Goal: Information Seeking & Learning: Learn about a topic

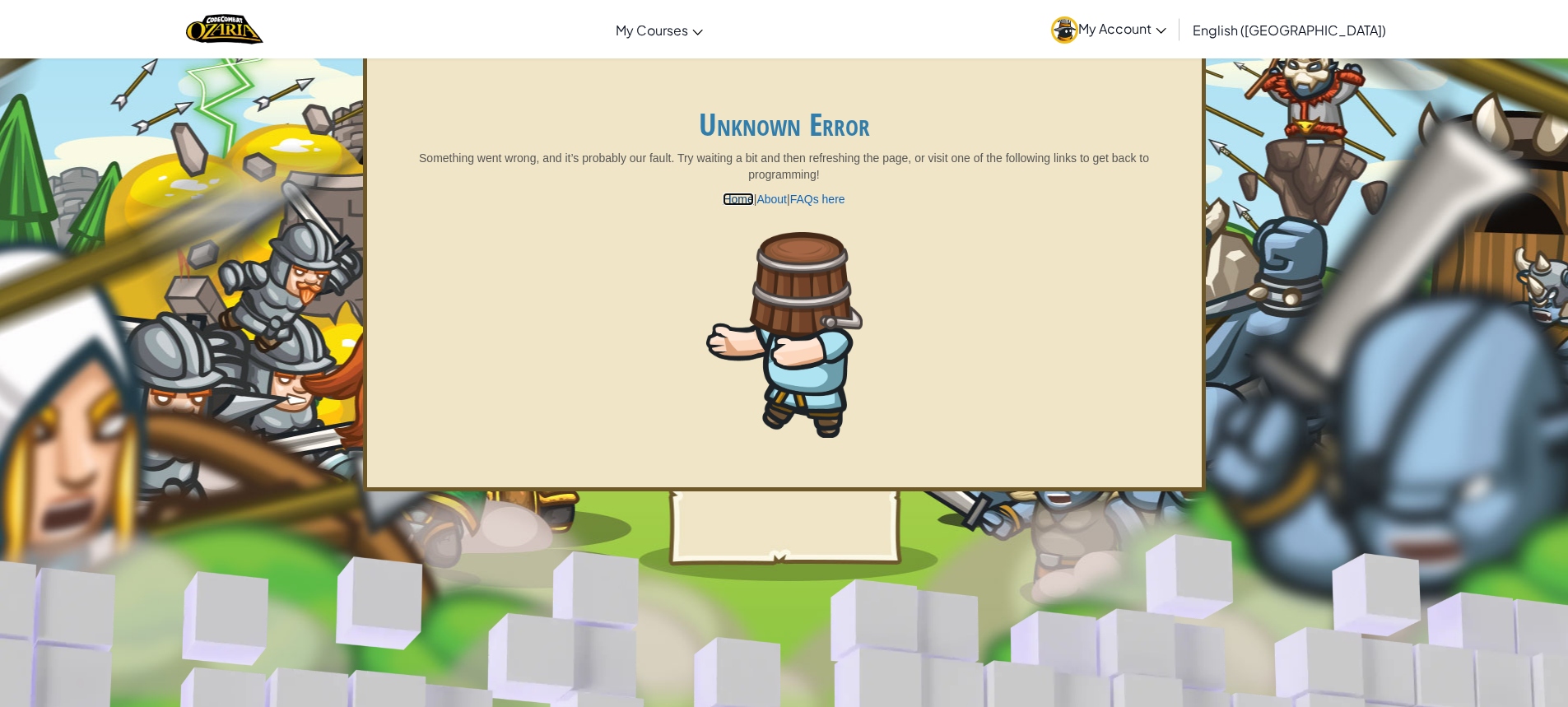
click at [729, 194] on link "Home" at bounding box center [738, 199] width 30 height 13
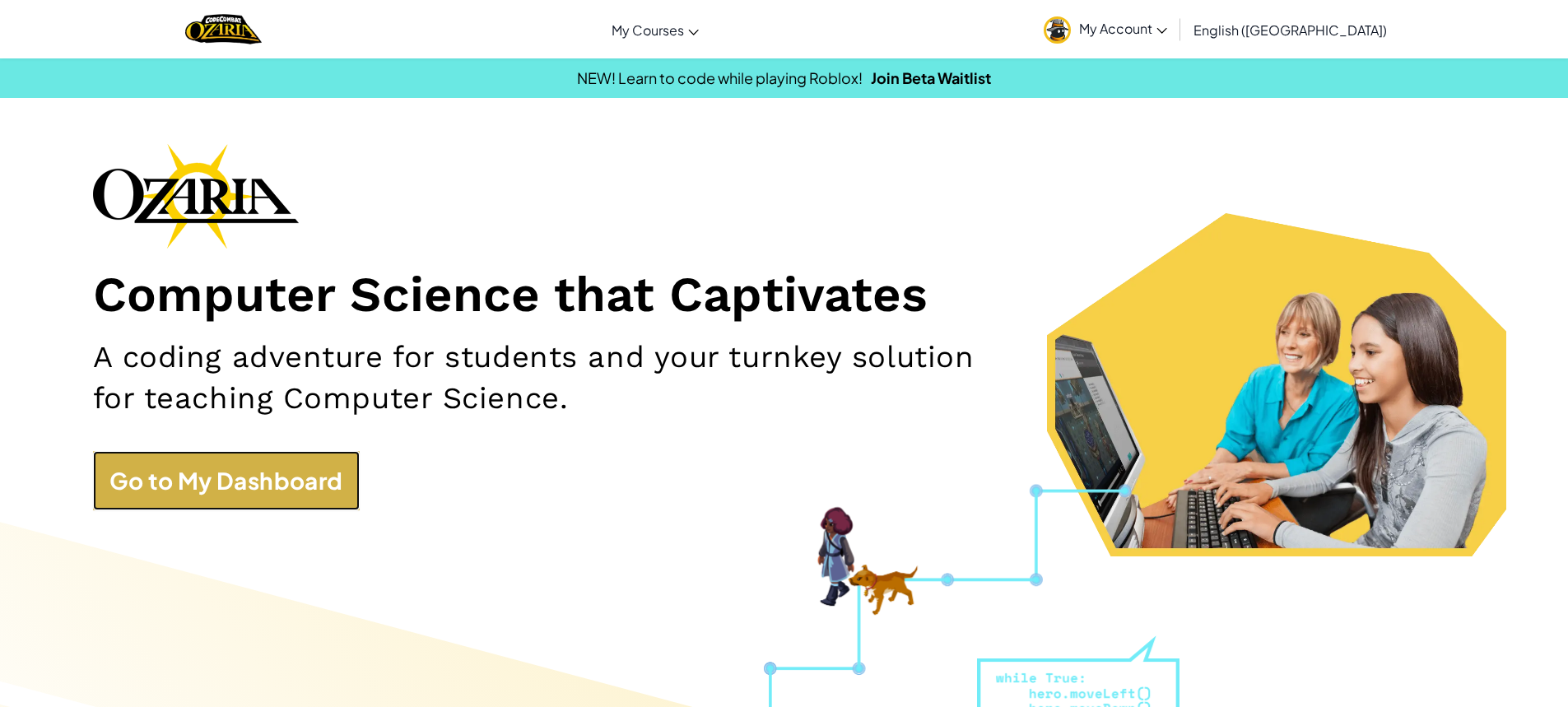
click at [170, 479] on link "Go to My Dashboard" at bounding box center [226, 480] width 267 height 60
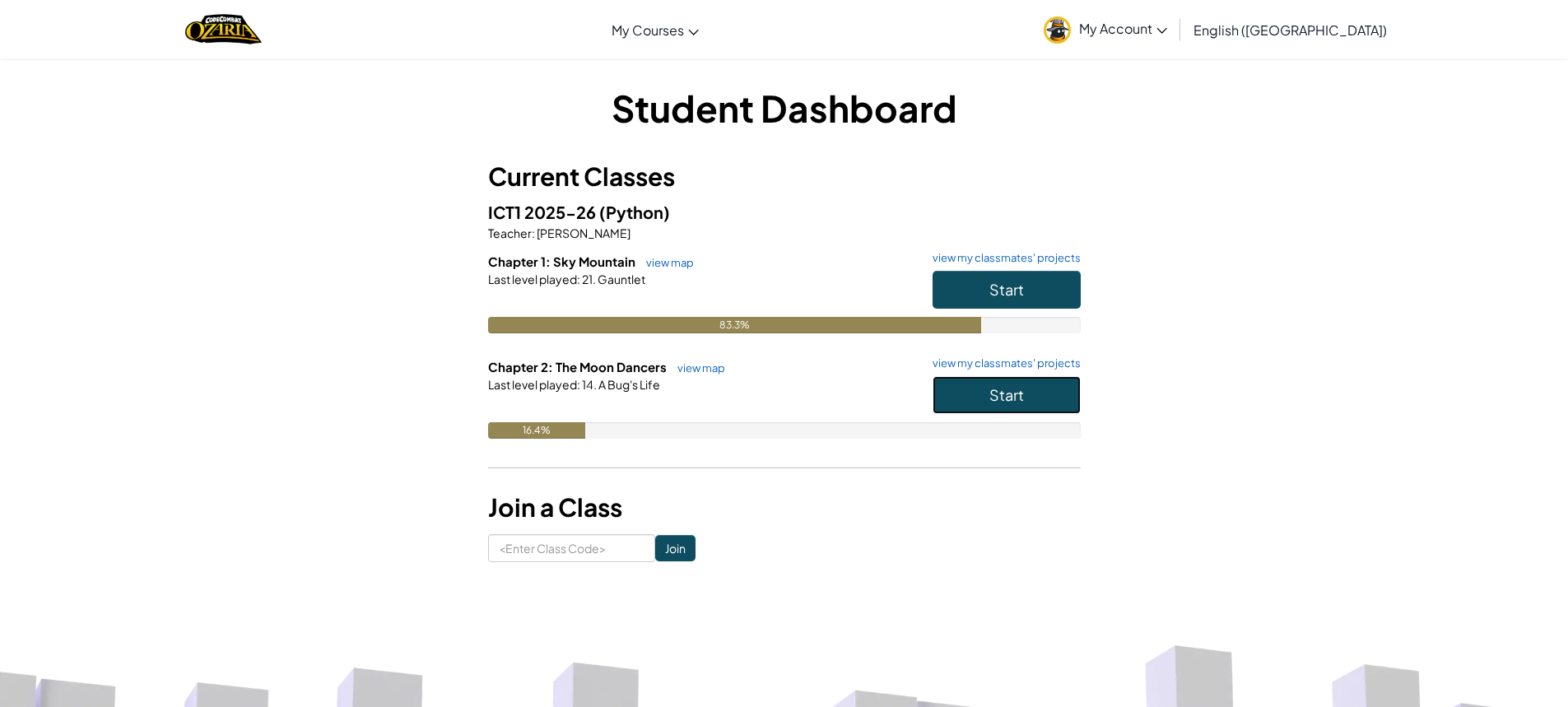
click at [1054, 389] on button "Start" at bounding box center [1006, 395] width 148 height 38
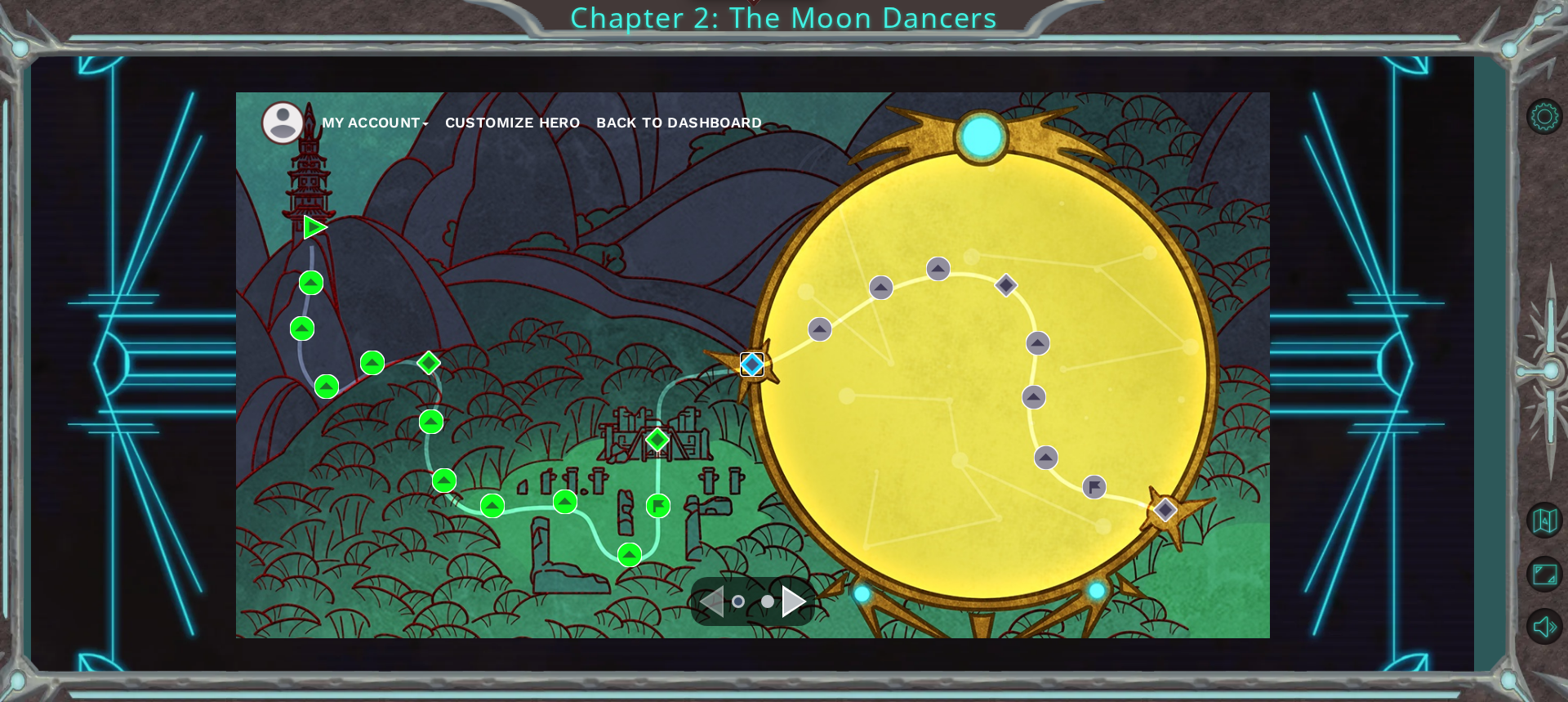
click at [759, 369] on img at bounding box center [752, 364] width 24 height 24
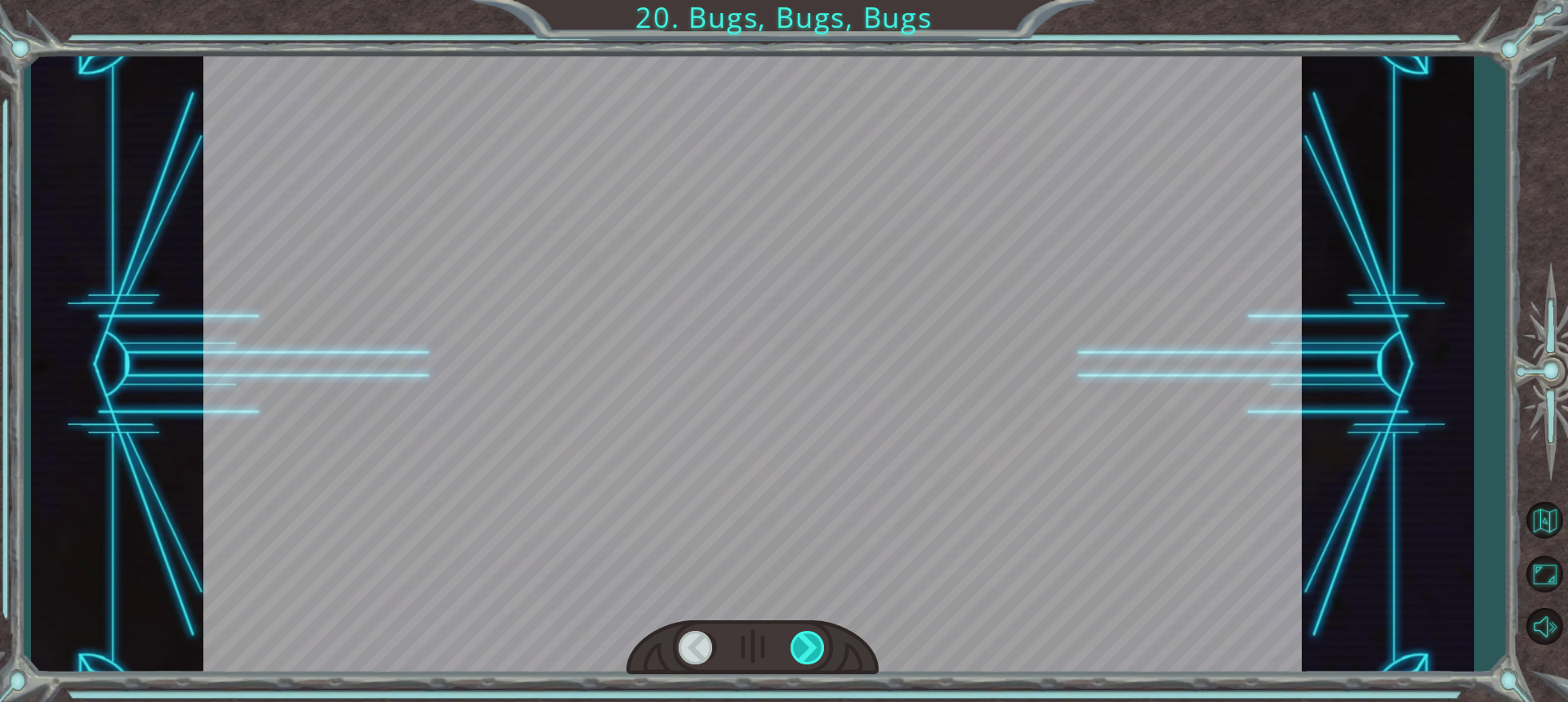
click at [796, 648] on div at bounding box center [808, 648] width 36 height 34
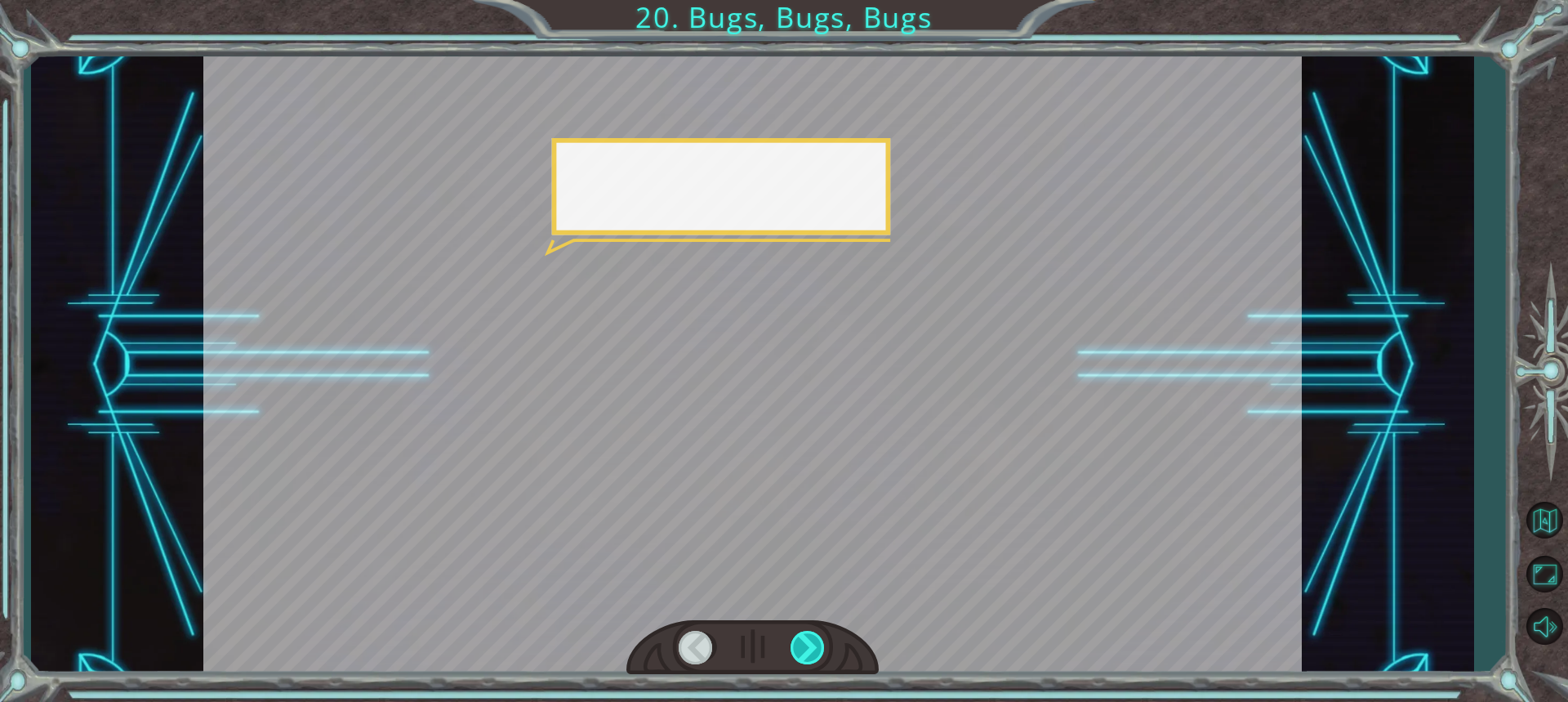
click at [796, 648] on div at bounding box center [808, 648] width 36 height 34
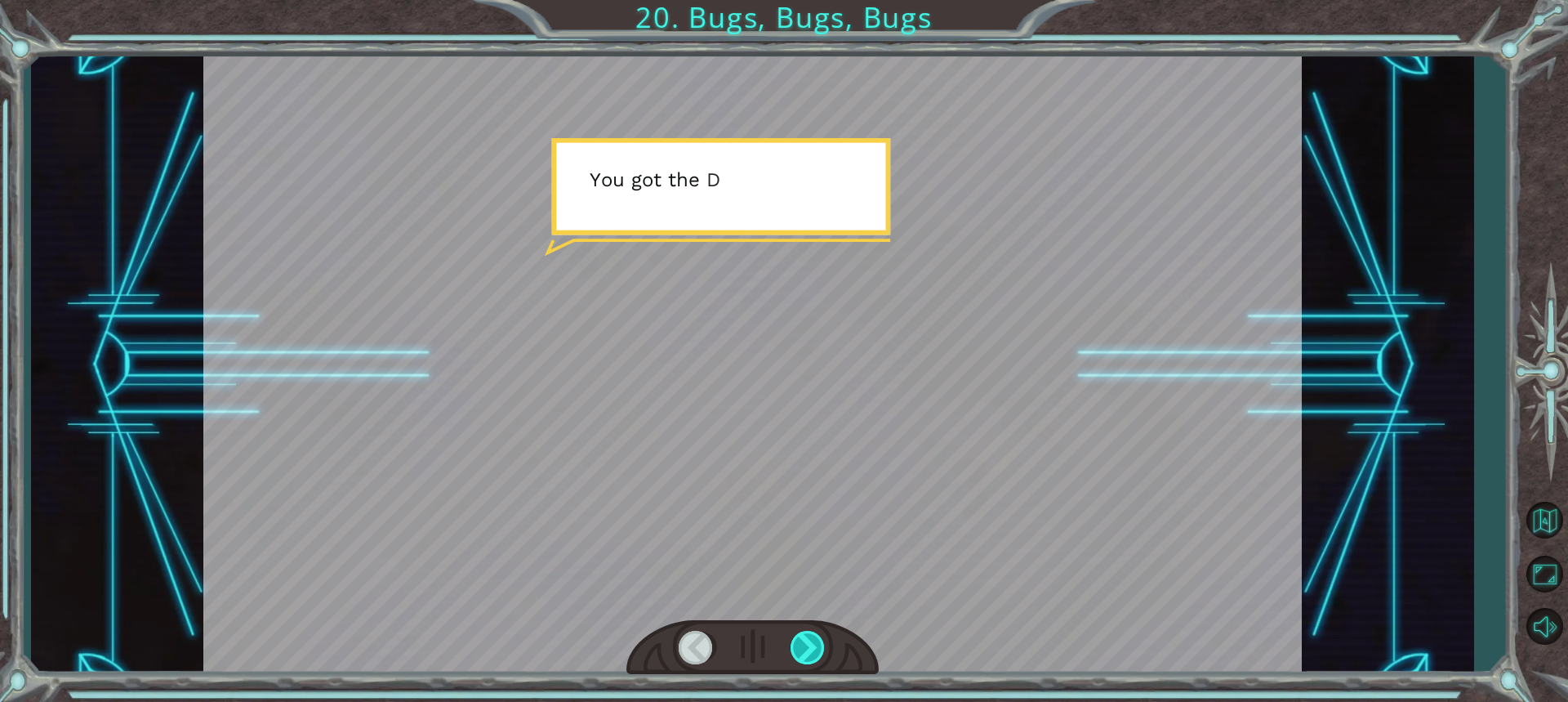
click at [796, 648] on div at bounding box center [808, 648] width 36 height 34
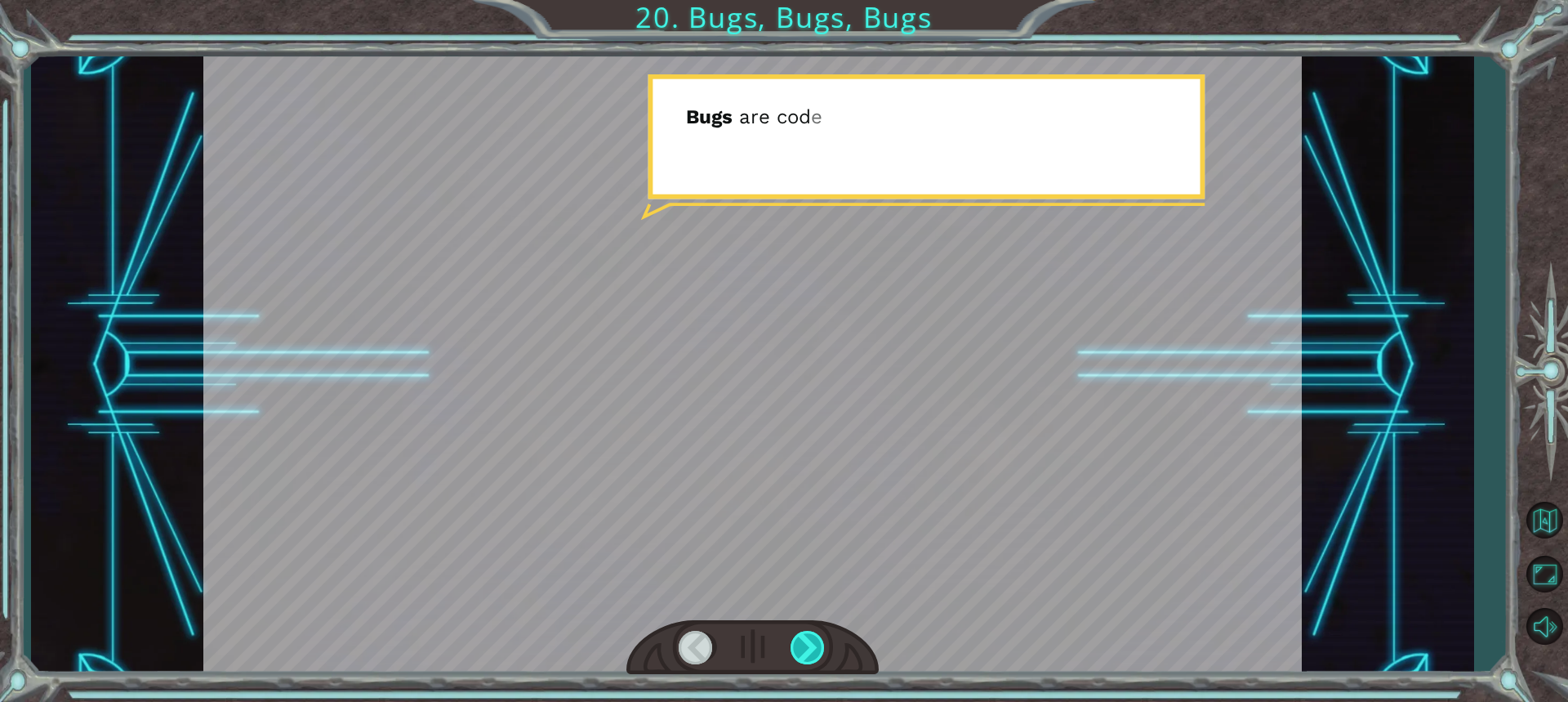
click at [796, 648] on div at bounding box center [808, 648] width 36 height 34
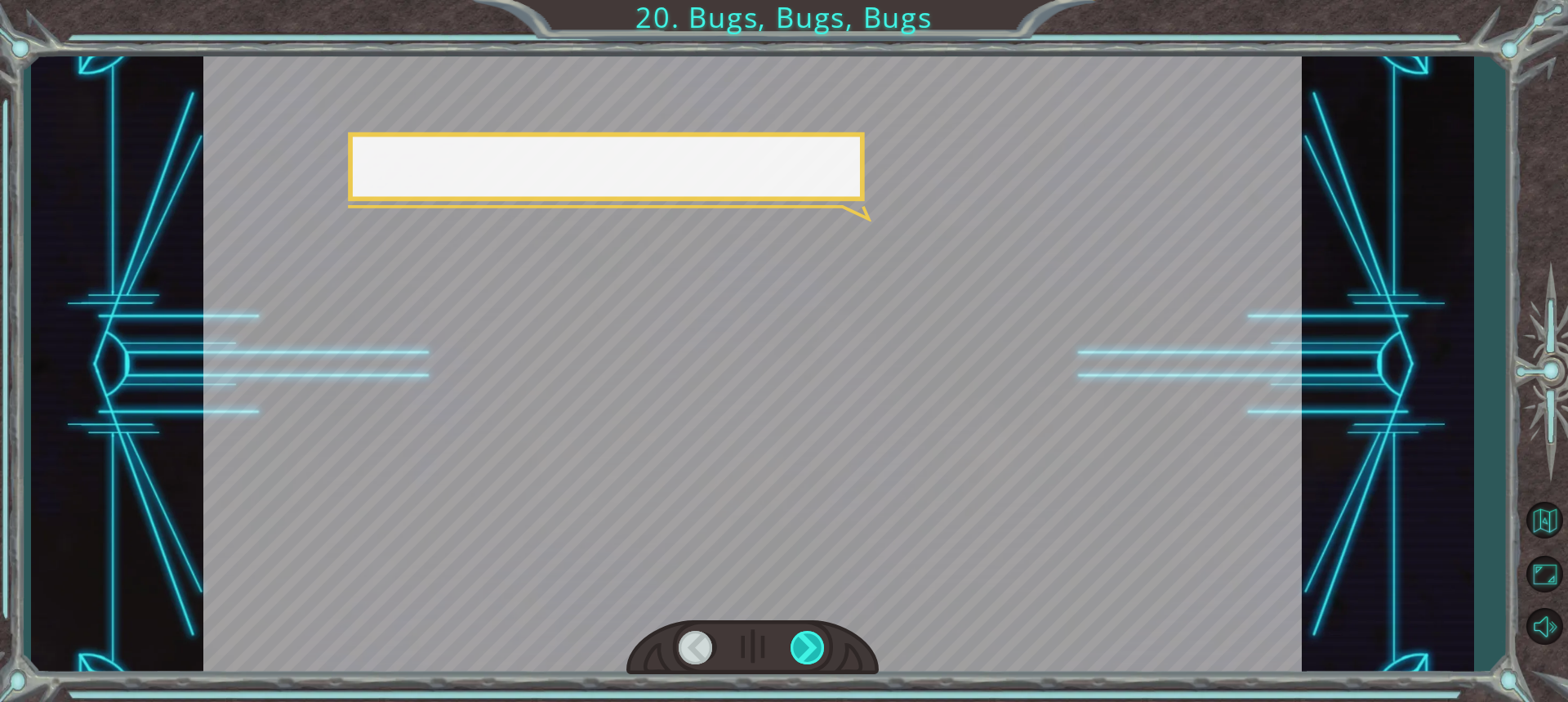
click at [796, 648] on div at bounding box center [808, 648] width 36 height 34
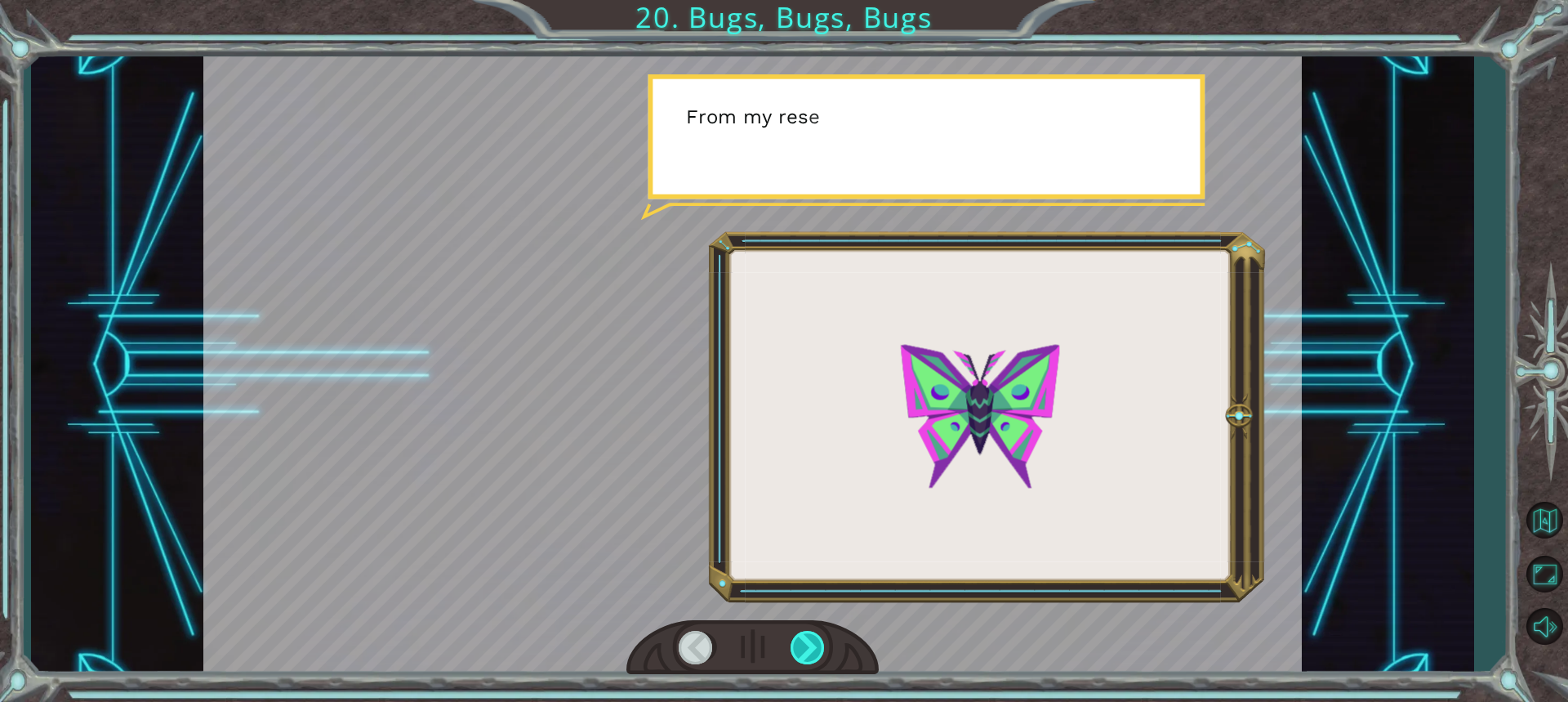
click at [796, 648] on div at bounding box center [808, 648] width 36 height 34
drag, startPoint x: 788, startPoint y: 619, endPoint x: 785, endPoint y: 640, distance: 21.2
click at [787, 629] on div at bounding box center [753, 648] width 252 height 55
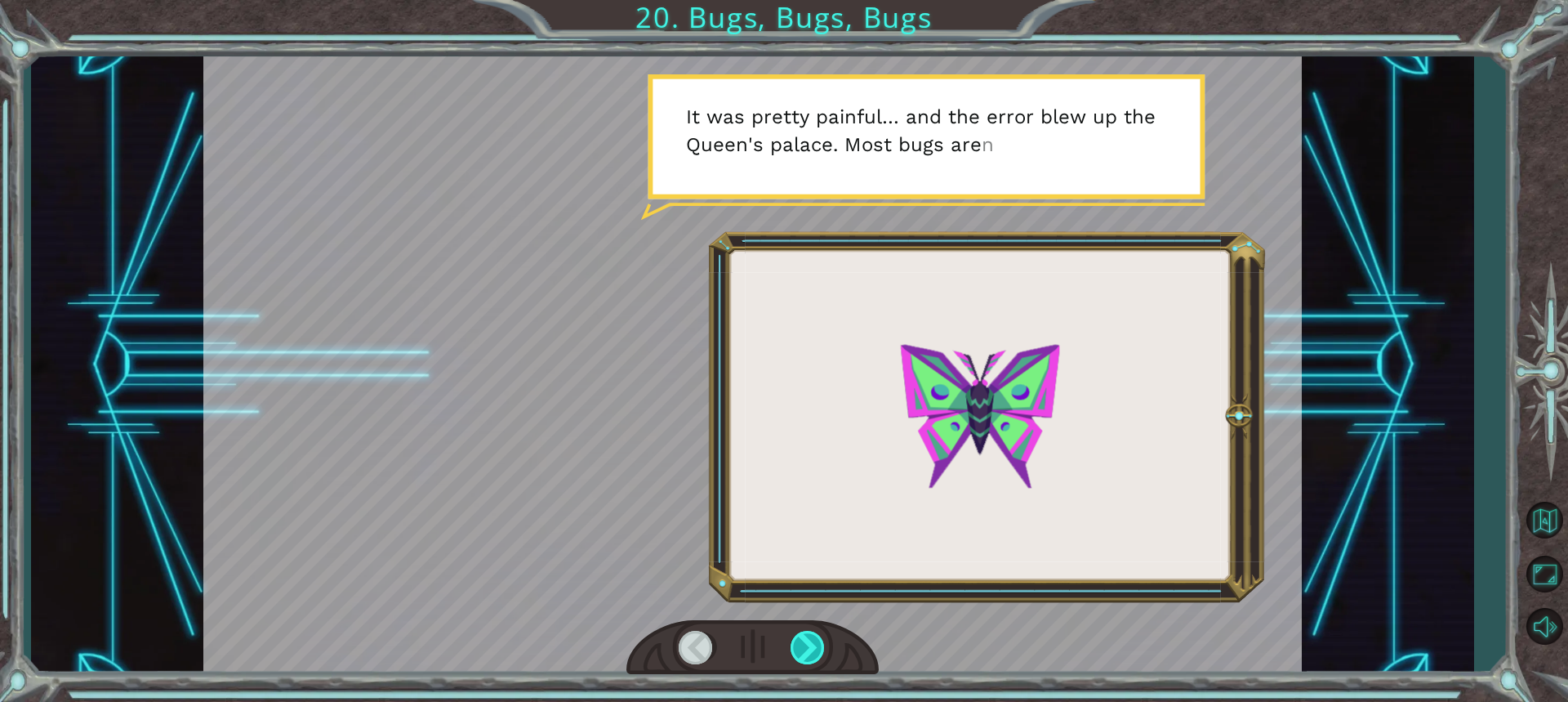
click at [808, 637] on div at bounding box center [808, 648] width 36 height 34
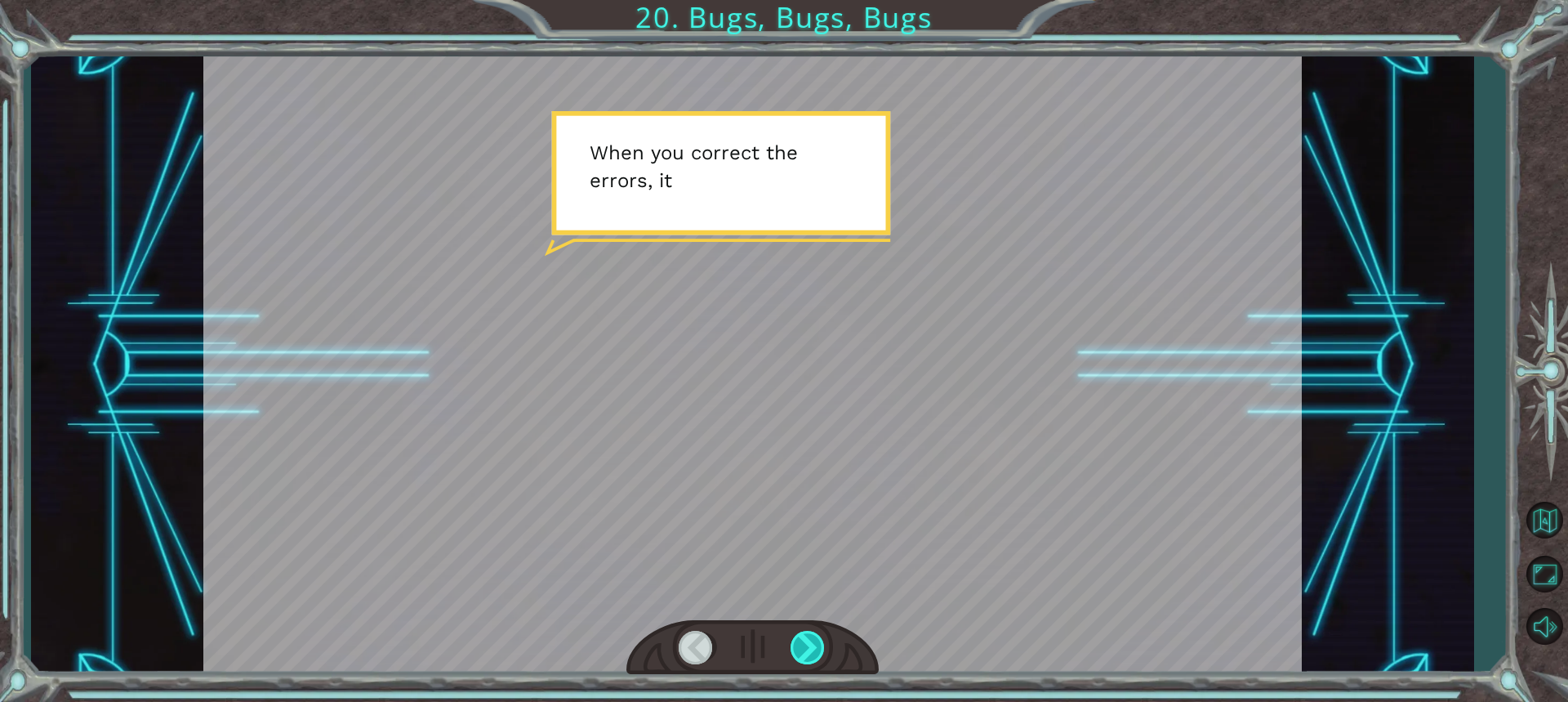
click at [806, 639] on div at bounding box center [808, 648] width 36 height 34
click at [805, 639] on div at bounding box center [808, 648] width 36 height 34
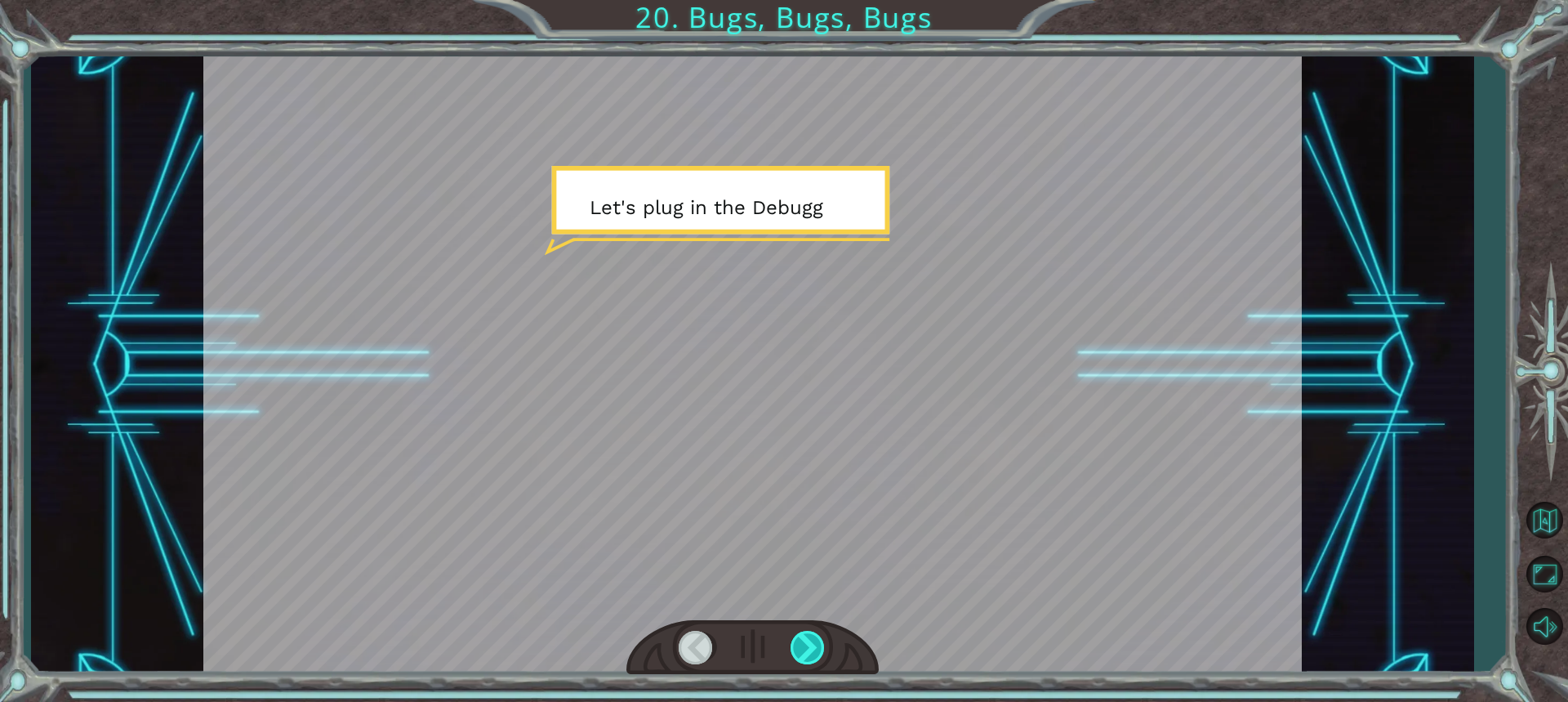
click at [798, 650] on div at bounding box center [808, 648] width 36 height 34
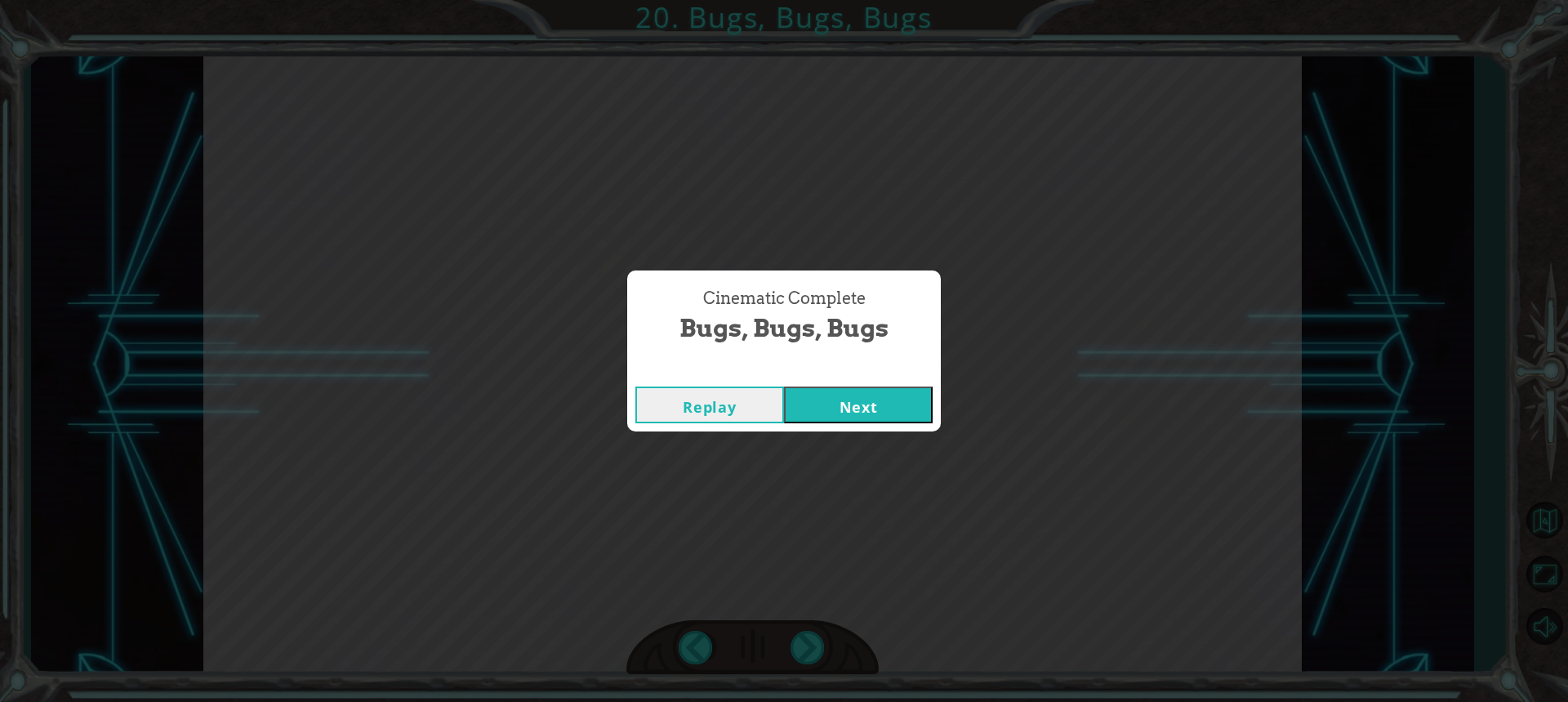
click at [911, 404] on button "Next" at bounding box center [858, 404] width 148 height 37
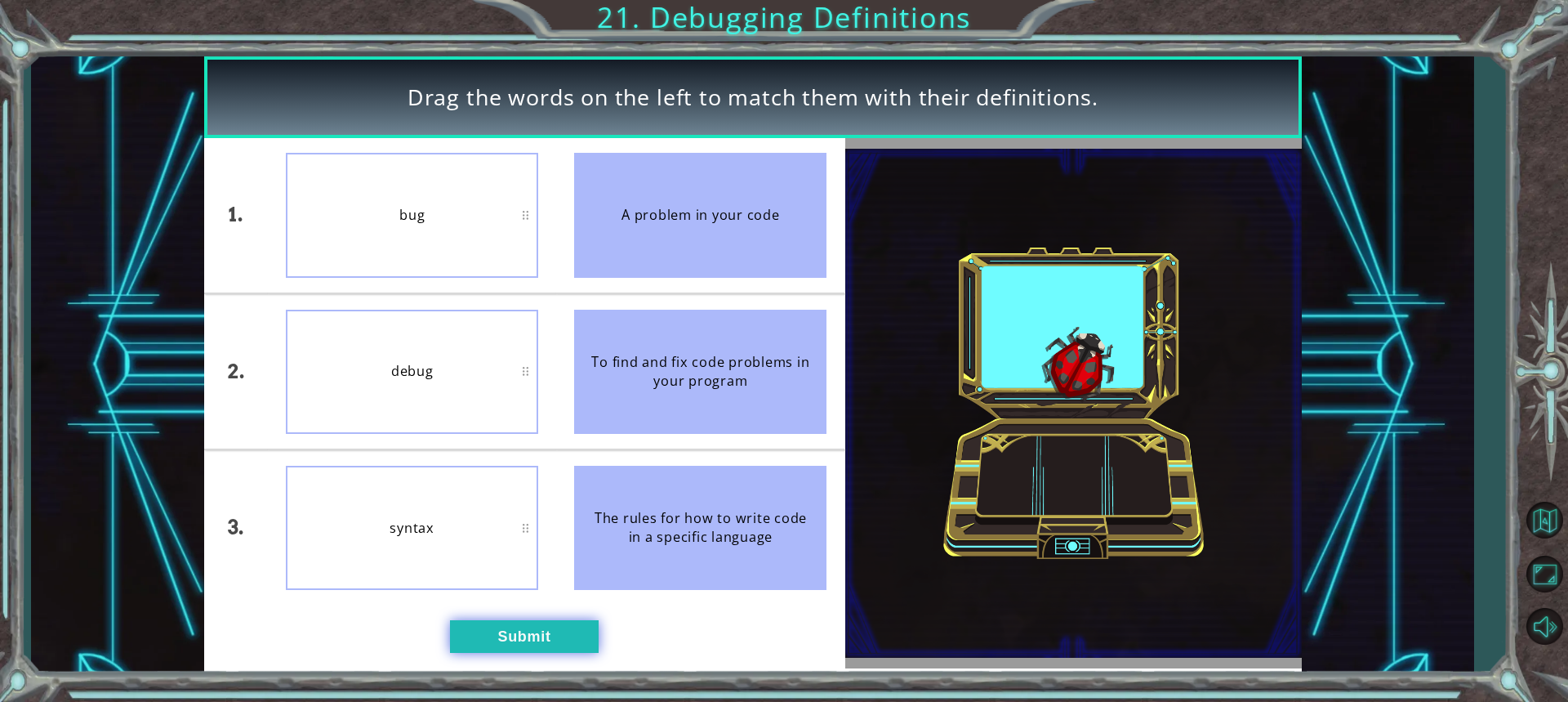
click at [519, 639] on button "Submit" at bounding box center [525, 636] width 148 height 33
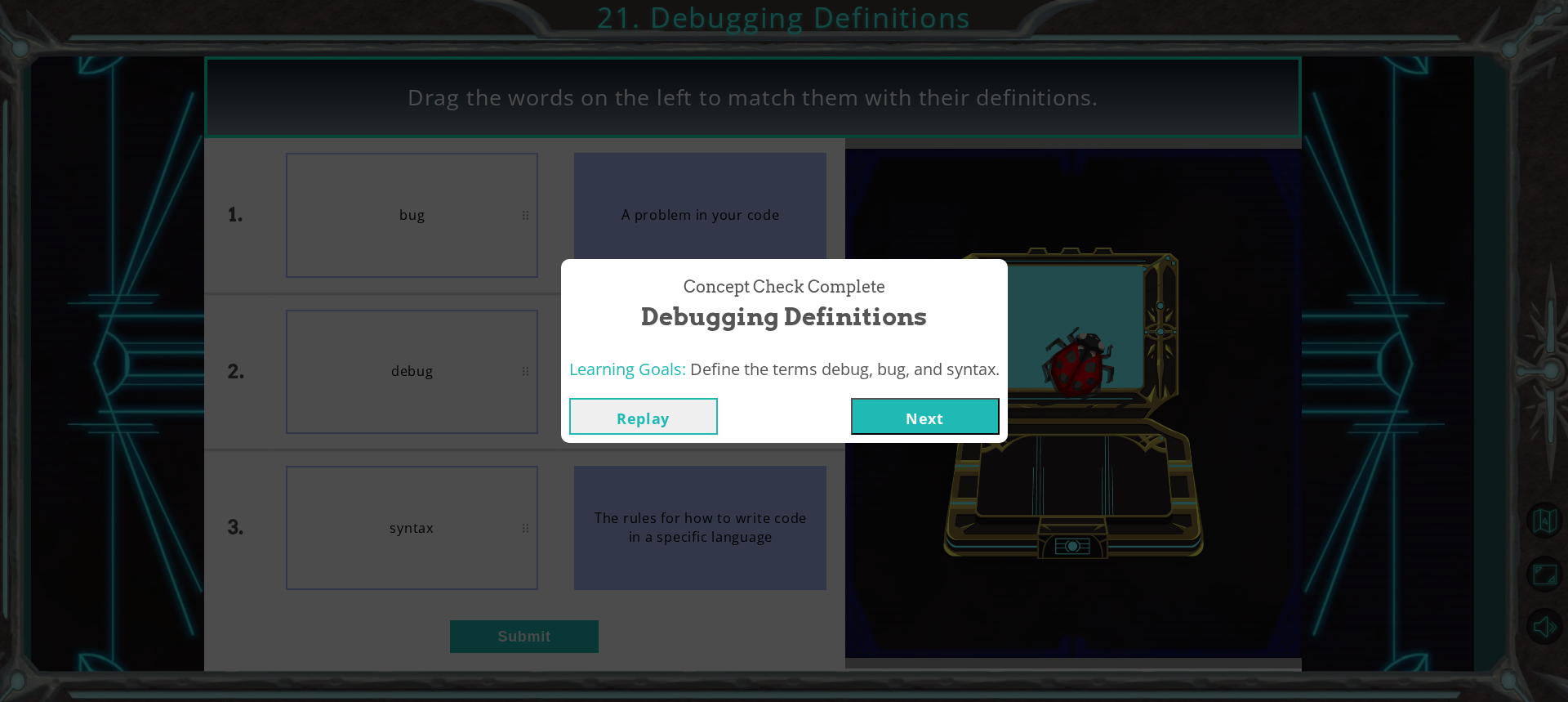
drag, startPoint x: 936, startPoint y: 417, endPoint x: 917, endPoint y: 427, distance: 21.5
click at [936, 418] on button "Next" at bounding box center [925, 416] width 148 height 37
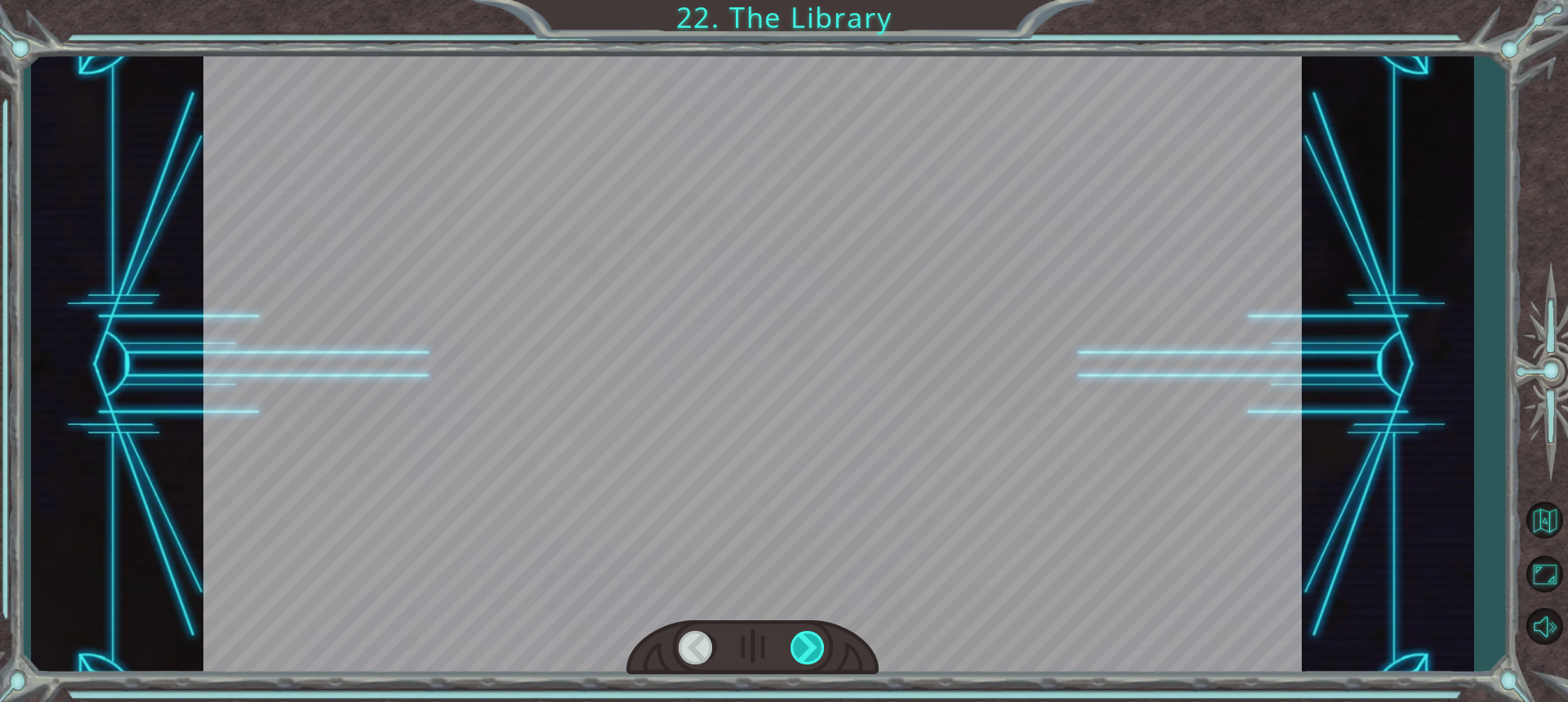
click at [815, 652] on div at bounding box center [808, 648] width 36 height 34
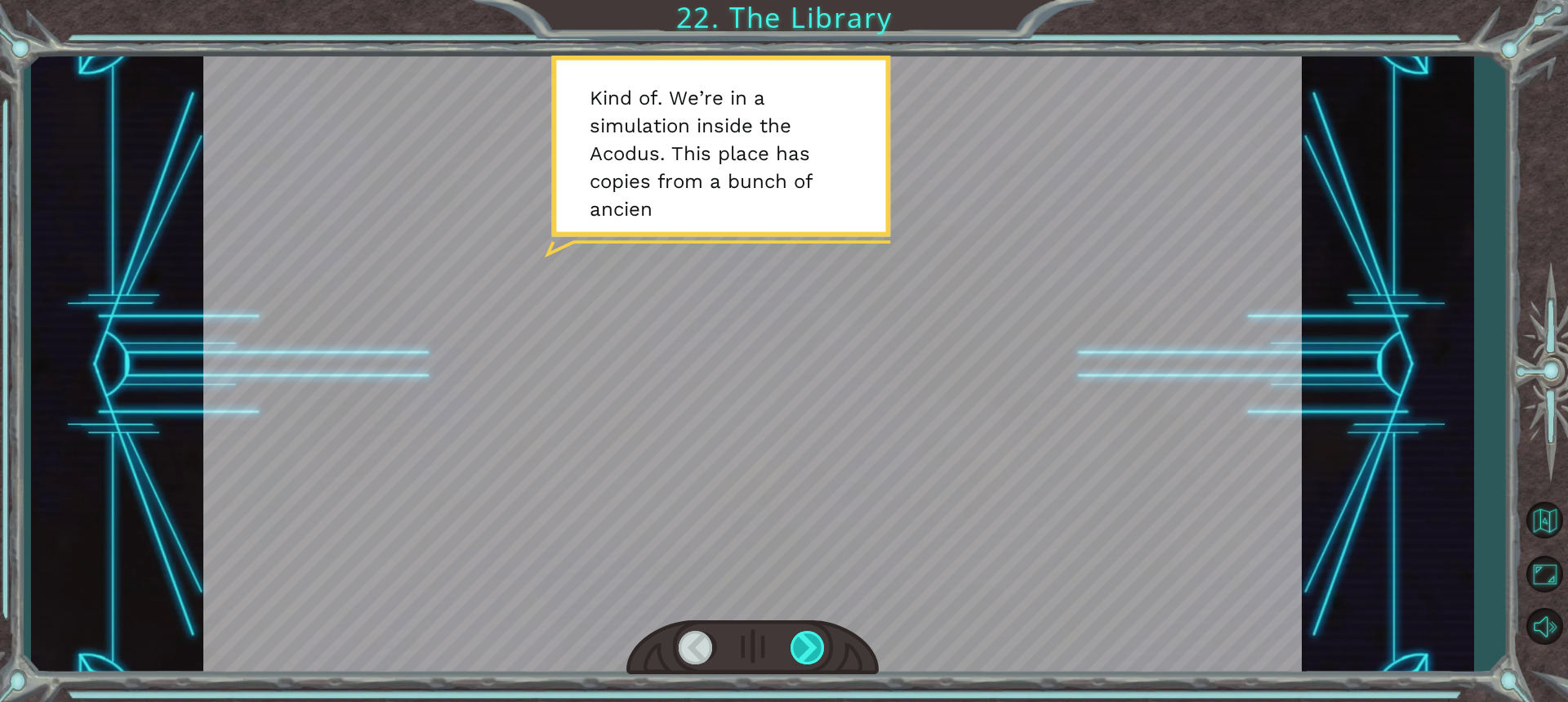
click at [815, 652] on div at bounding box center [808, 648] width 36 height 34
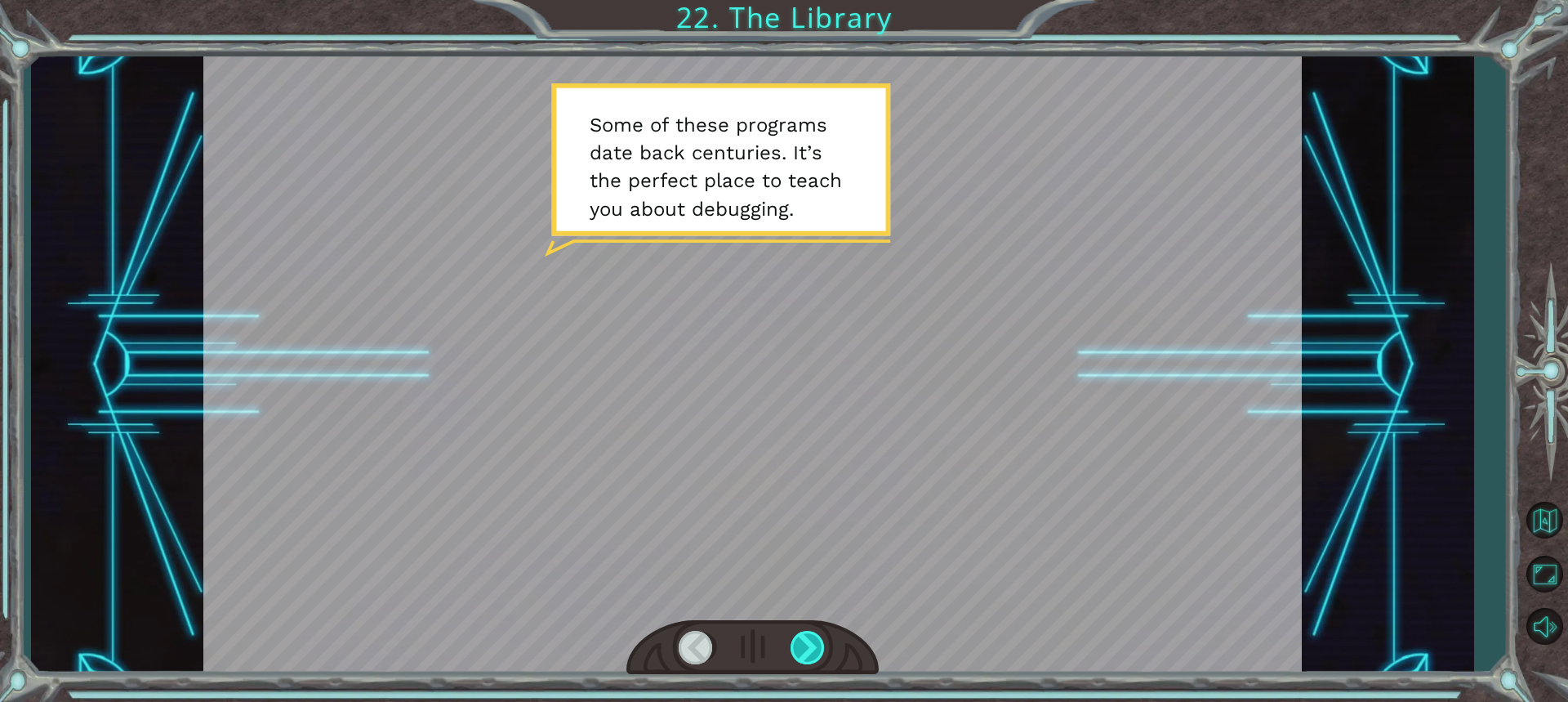
click at [822, 652] on div at bounding box center [808, 648] width 36 height 34
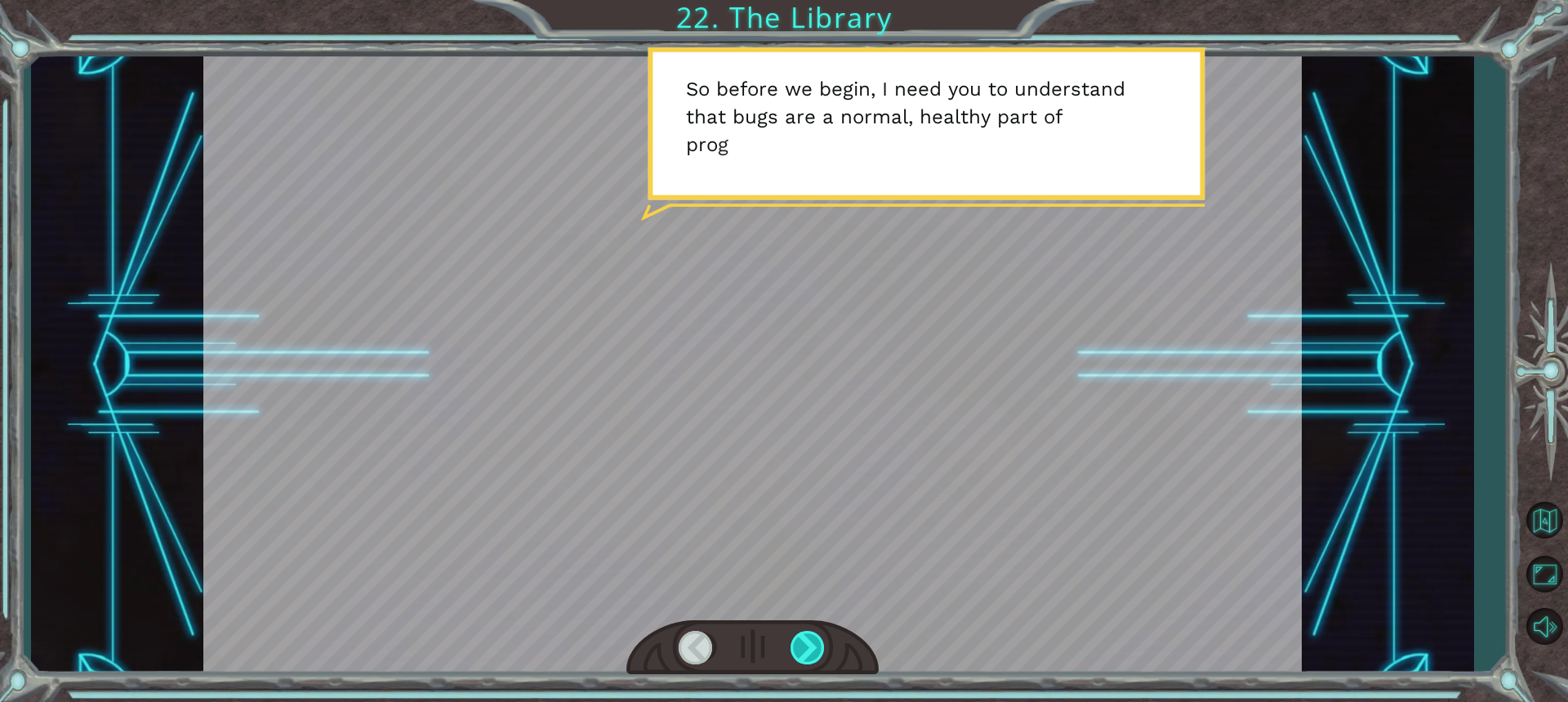
click at [806, 651] on div at bounding box center [808, 648] width 36 height 34
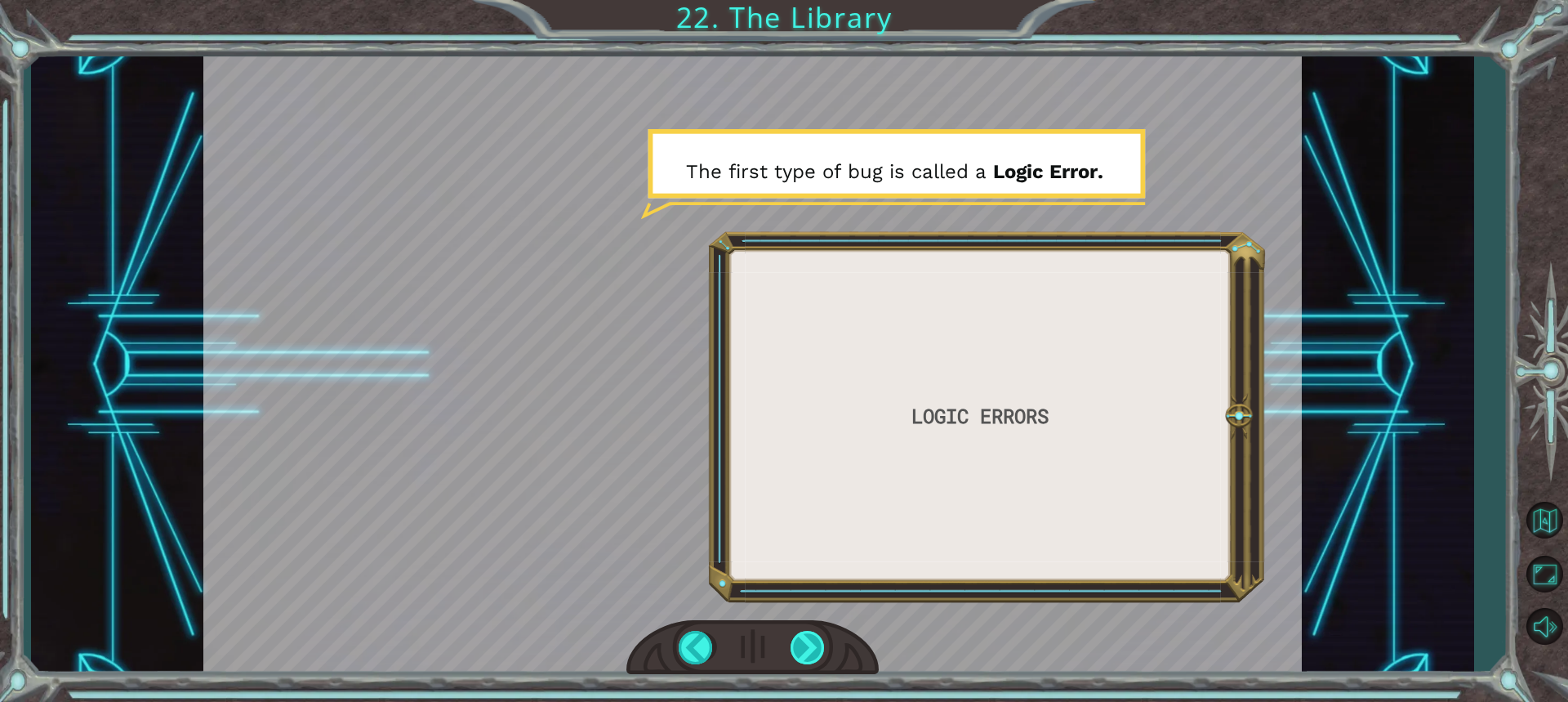
click at [806, 651] on div at bounding box center [808, 648] width 36 height 34
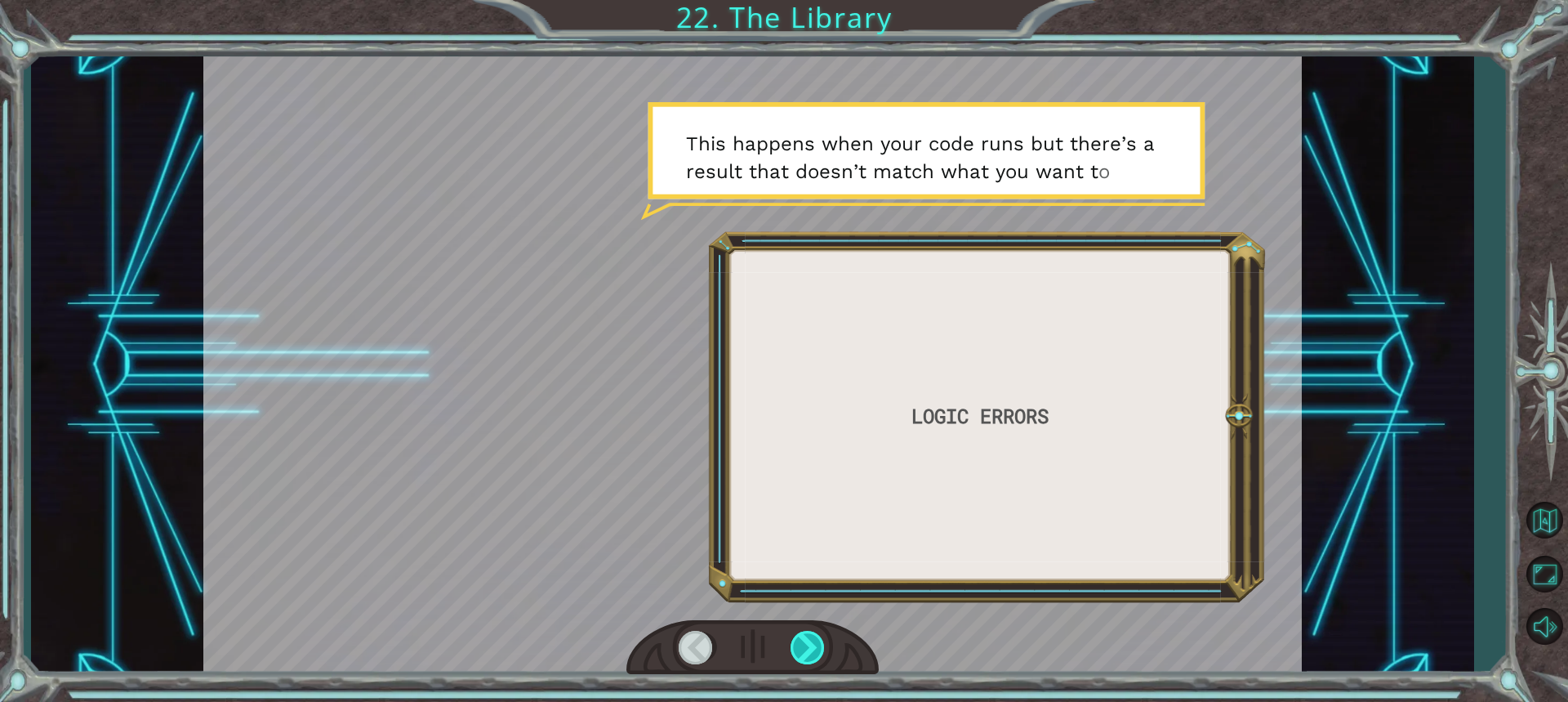
click at [806, 651] on div at bounding box center [808, 648] width 36 height 34
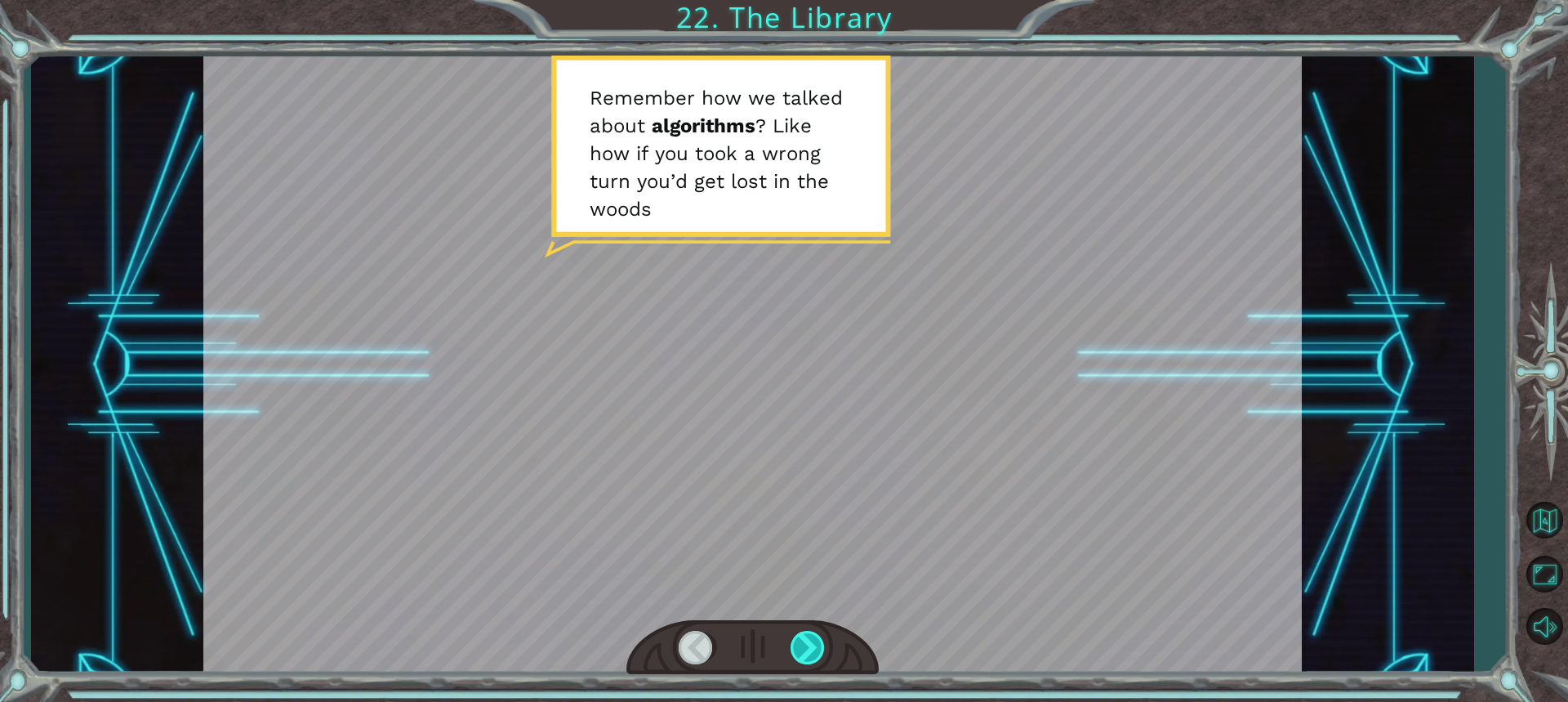
click at [806, 651] on div at bounding box center [808, 648] width 36 height 34
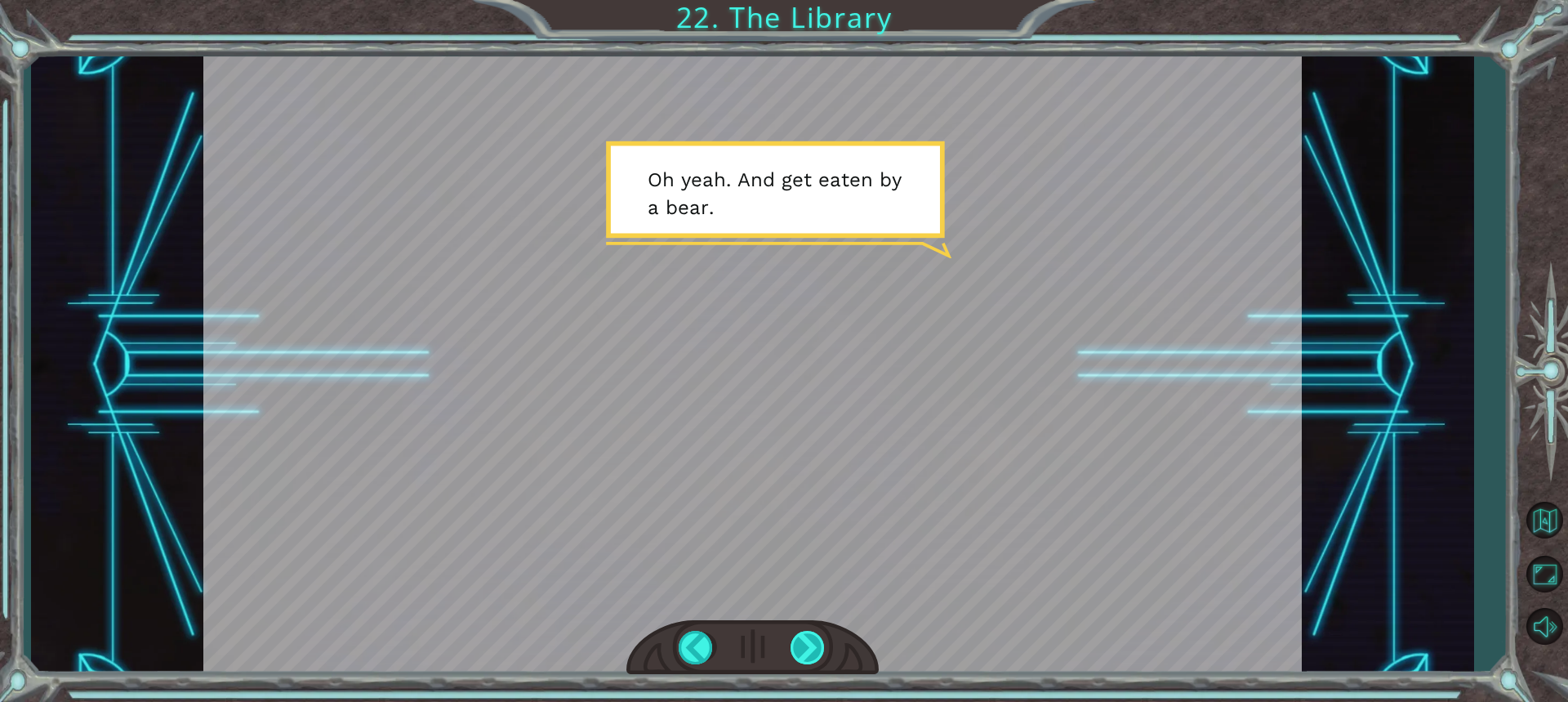
click at [806, 651] on div at bounding box center [808, 648] width 36 height 34
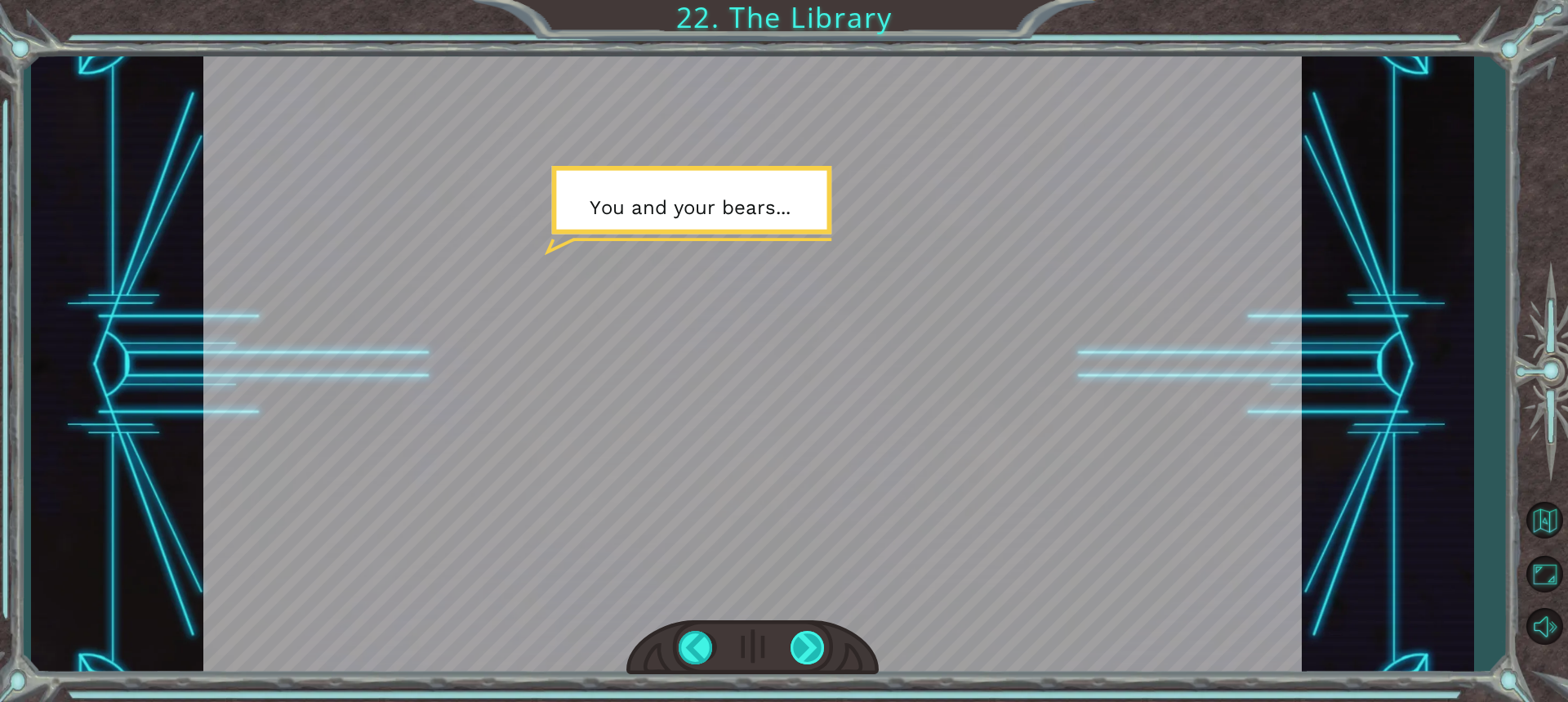
click at [806, 651] on div at bounding box center [808, 648] width 36 height 34
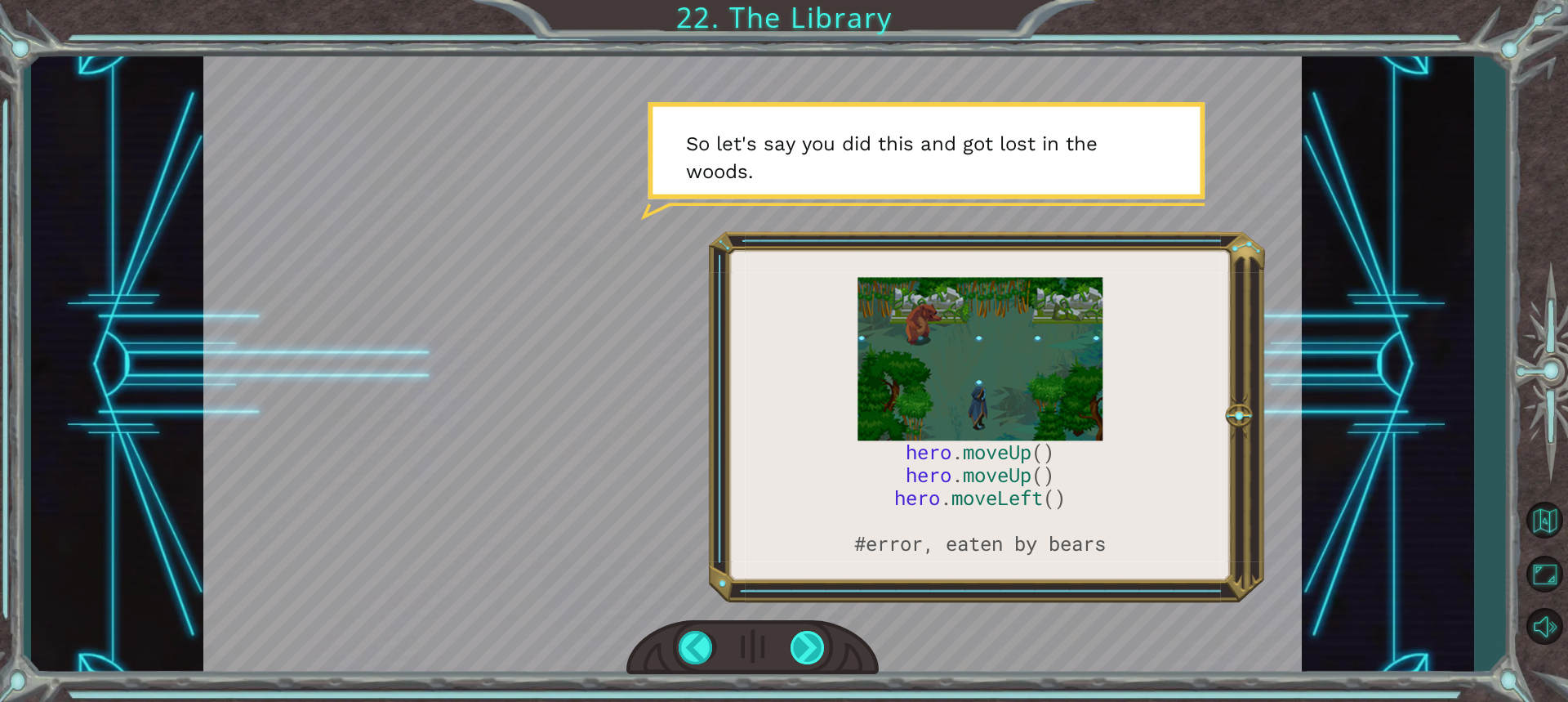
click at [806, 651] on div at bounding box center [808, 648] width 36 height 34
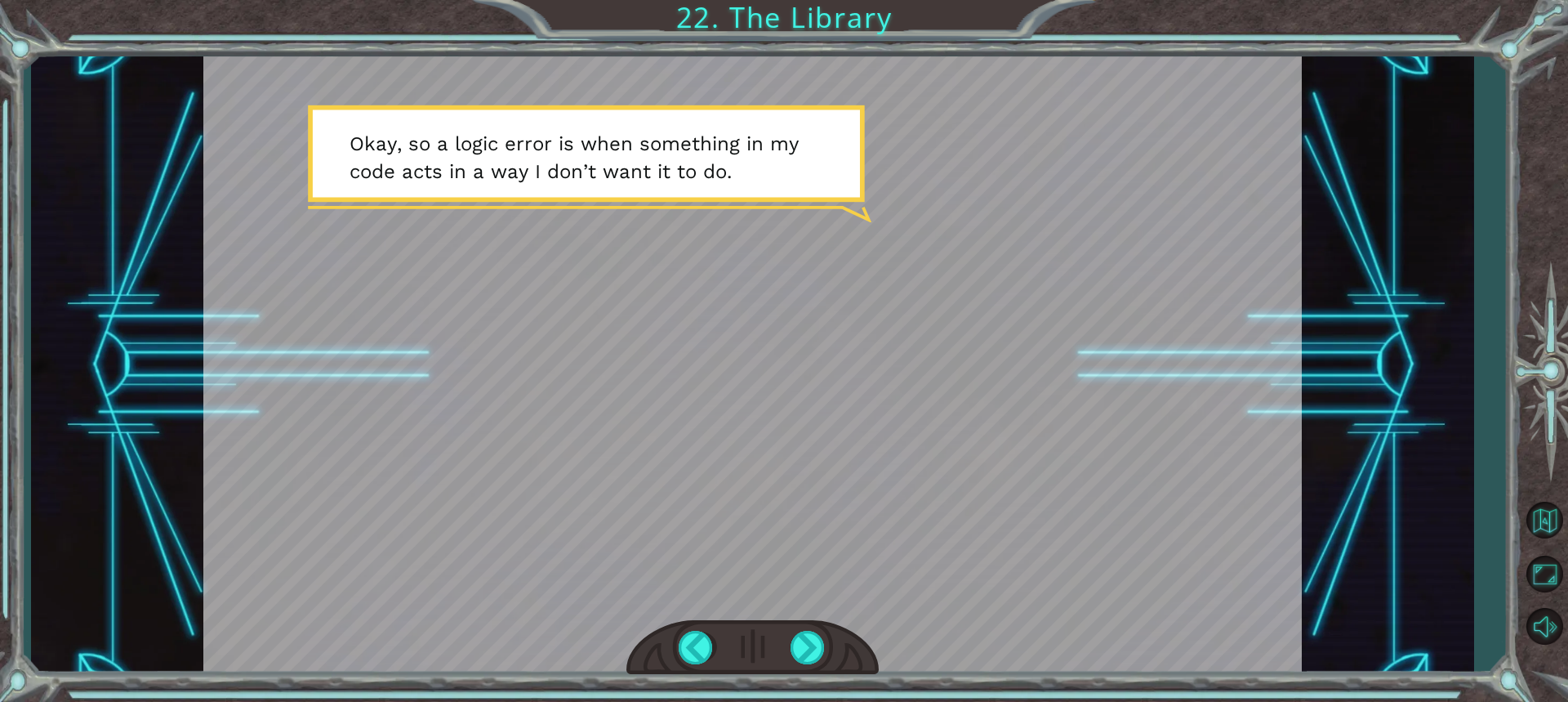
click at [797, 696] on div "hero . moveUp () hero . moveUp () hero . moveRight () #fixed, not eaten by bear…" at bounding box center [784, 351] width 1568 height 702
click at [809, 660] on div at bounding box center [808, 648] width 36 height 34
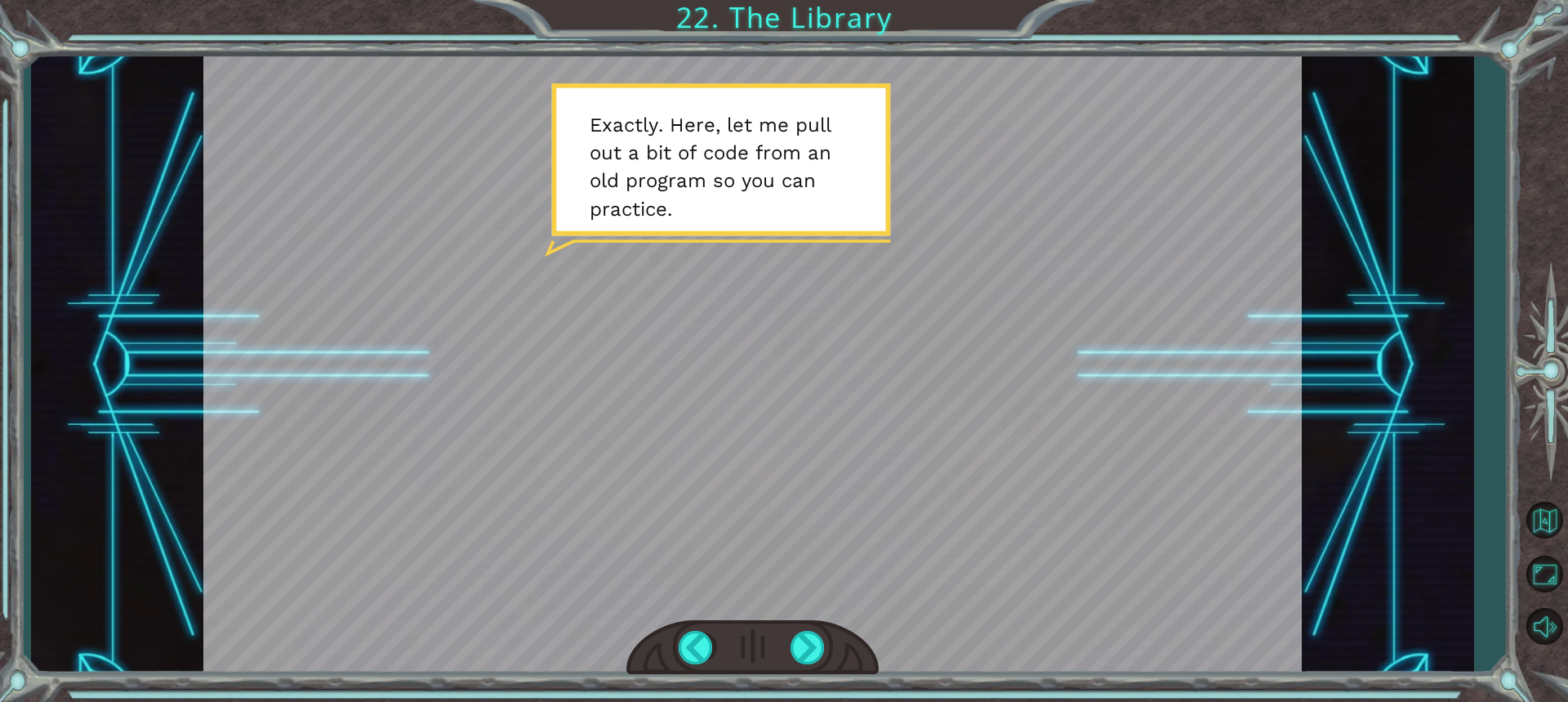
click at [805, 666] on div at bounding box center [753, 648] width 252 height 55
click at [804, 649] on div at bounding box center [808, 648] width 36 height 34
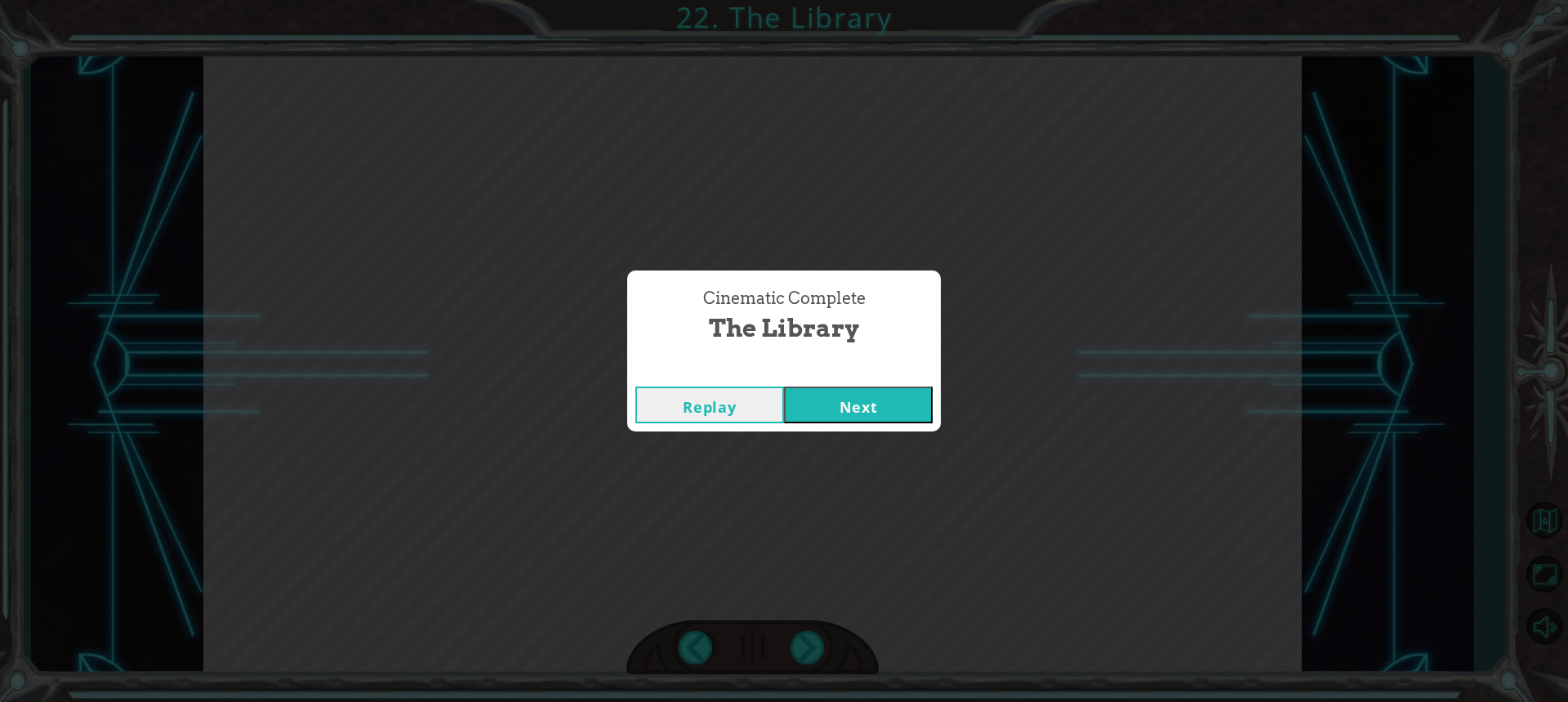
click at [839, 394] on button "Next" at bounding box center [858, 404] width 148 height 37
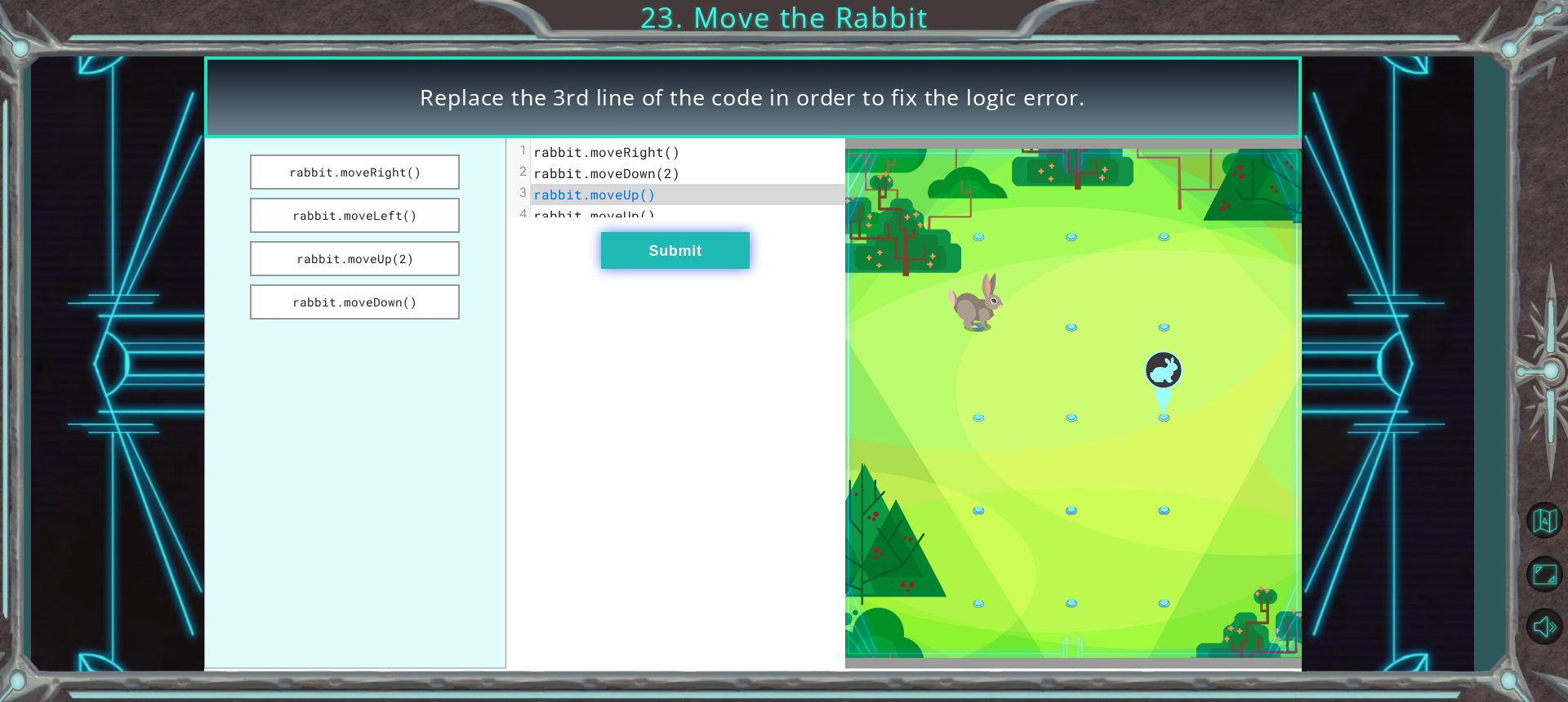
click at [633, 264] on button "Submit" at bounding box center [676, 250] width 148 height 37
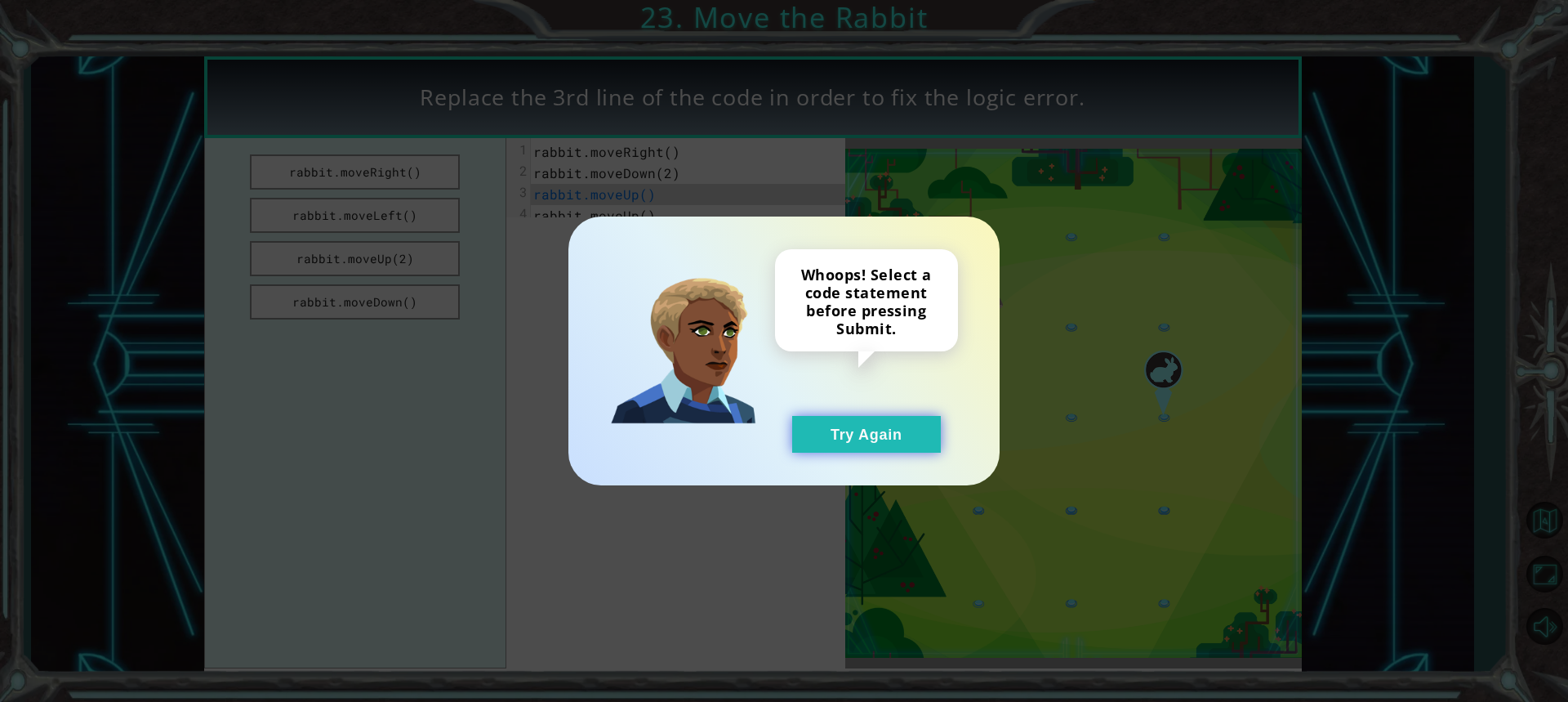
click at [906, 440] on button "Try Again" at bounding box center [866, 434] width 148 height 37
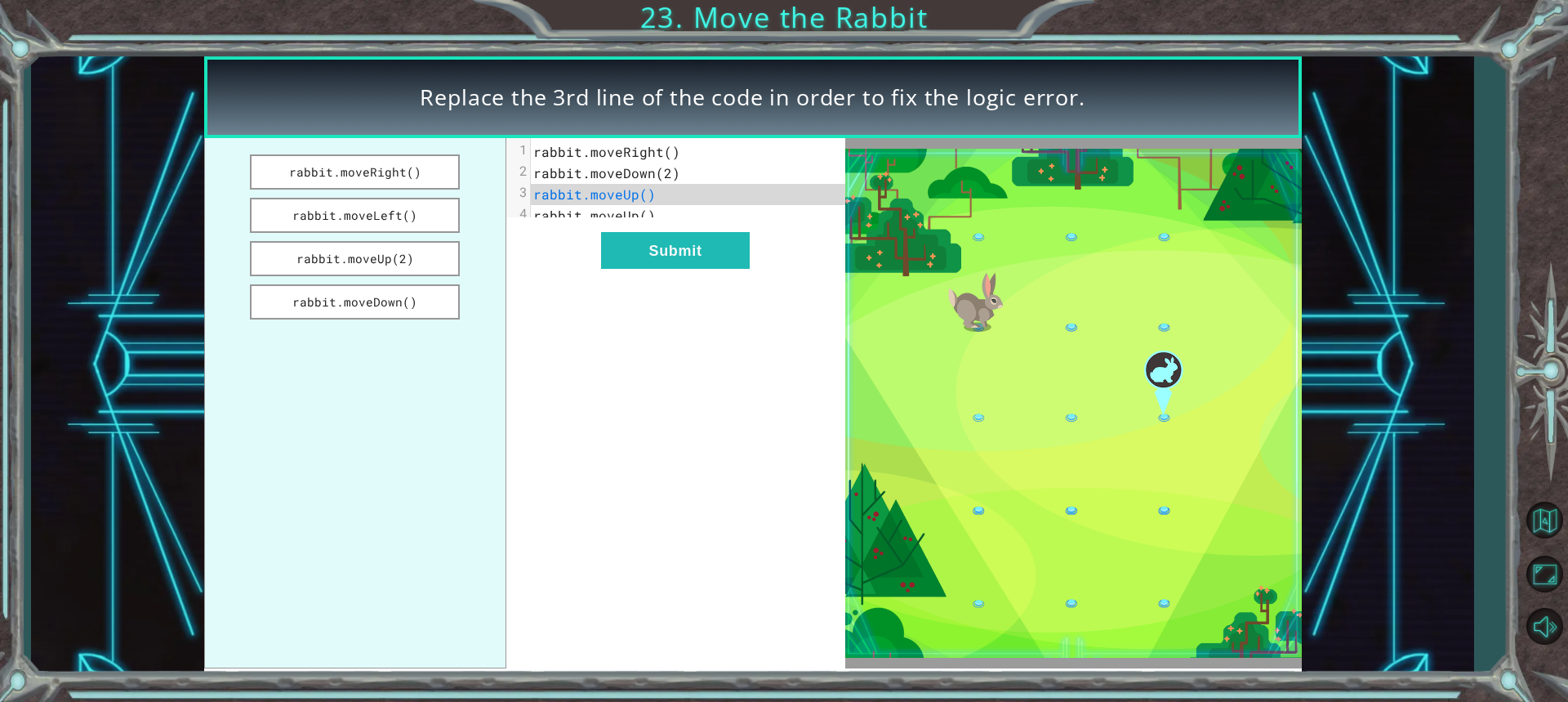
drag, startPoint x: 432, startPoint y: 158, endPoint x: 587, endPoint y: 190, distance: 158.3
click at [578, 188] on div "rabbit.moveRight() rabbit.moveLeft() rabbit.moveUp(2) rabbit.moveDown() xxxxxxx…" at bounding box center [525, 403] width 641 height 530
click at [653, 201] on pre "rabbit.moveUp()" at bounding box center [694, 194] width 327 height 22
click at [381, 217] on button "rabbit.moveLeft()" at bounding box center [355, 215] width 211 height 35
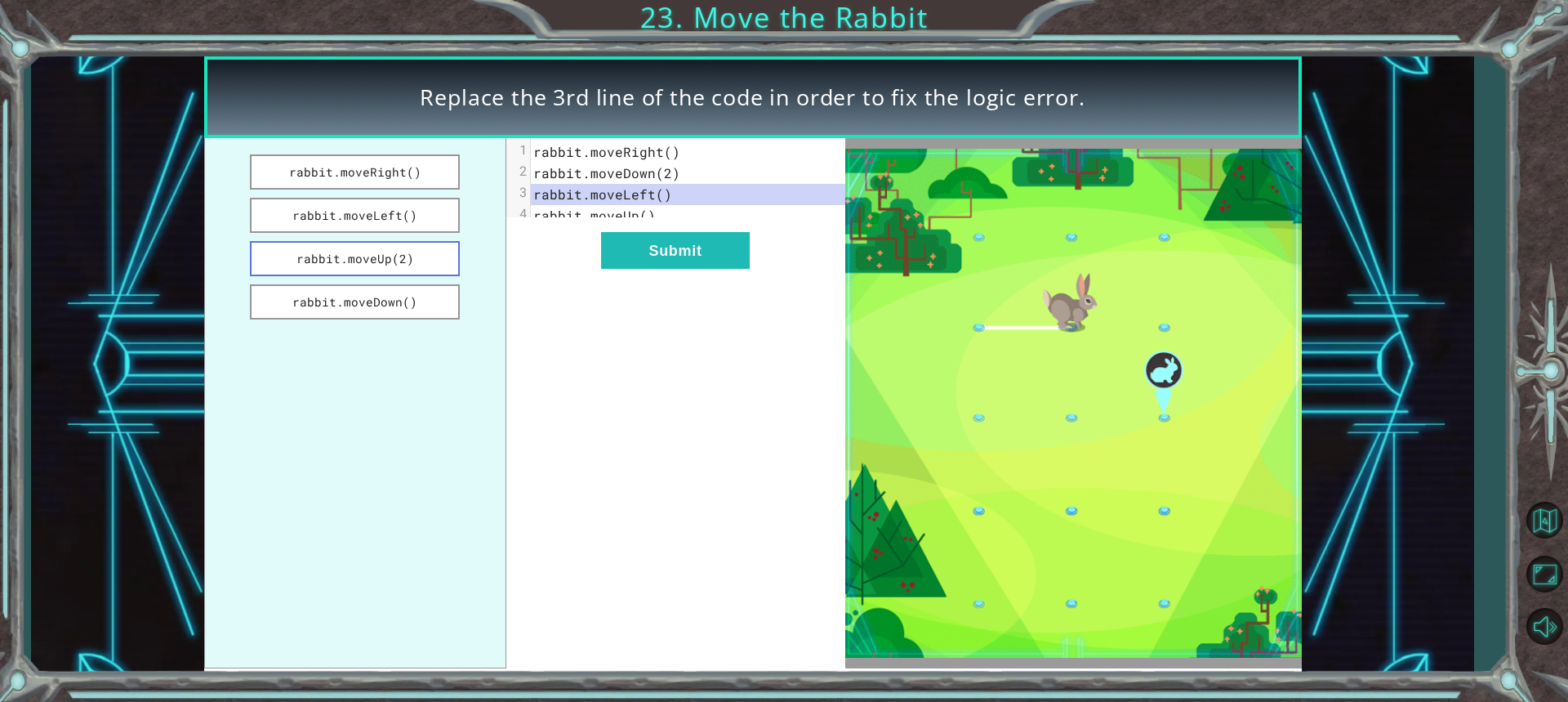
click at [363, 262] on button "rabbit.moveUp(2)" at bounding box center [355, 258] width 211 height 35
click at [341, 302] on button "rabbit.moveDown()" at bounding box center [355, 301] width 211 height 35
click at [335, 171] on button "rabbit.moveRight()" at bounding box center [355, 171] width 211 height 35
click at [709, 267] on button "Submit" at bounding box center [676, 250] width 148 height 37
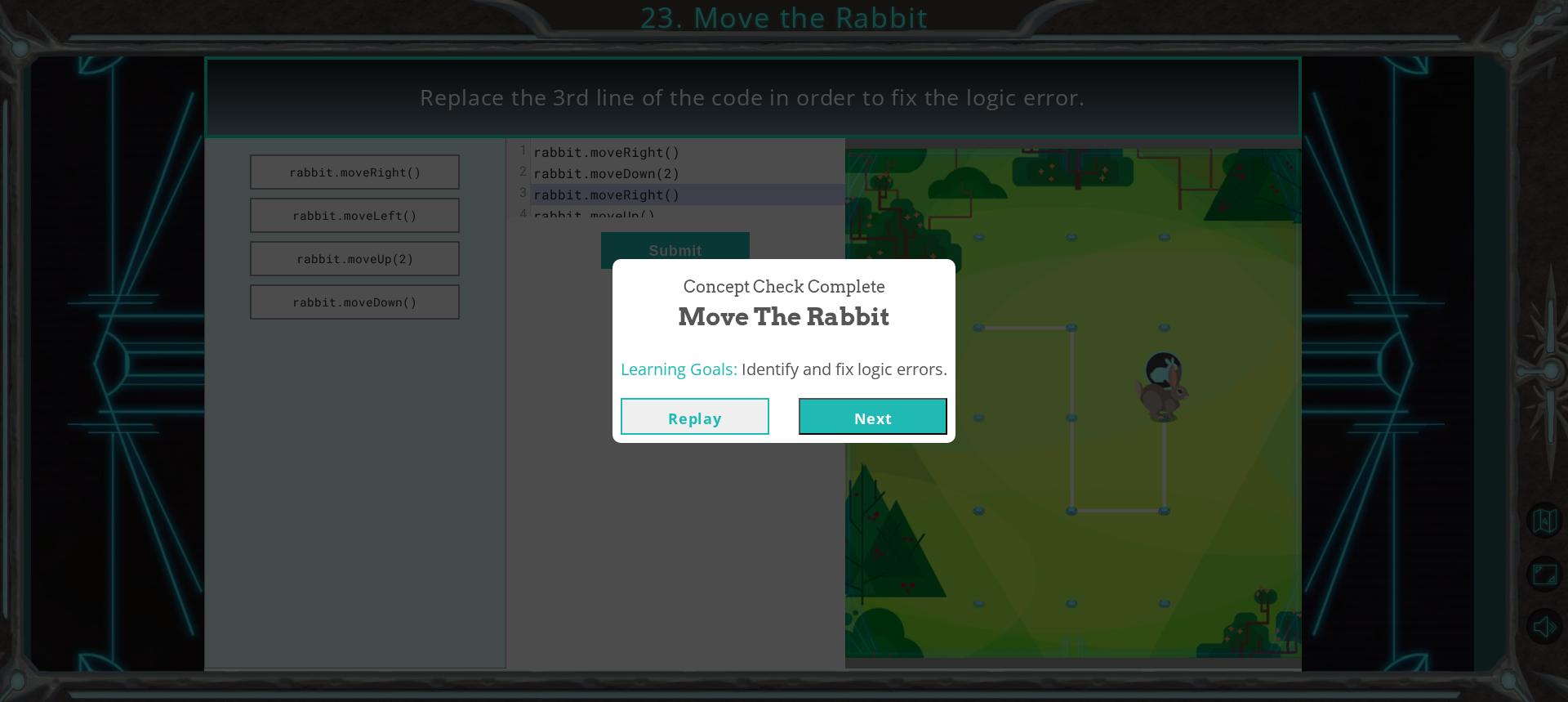
click at [880, 427] on button "Next" at bounding box center [873, 416] width 148 height 37
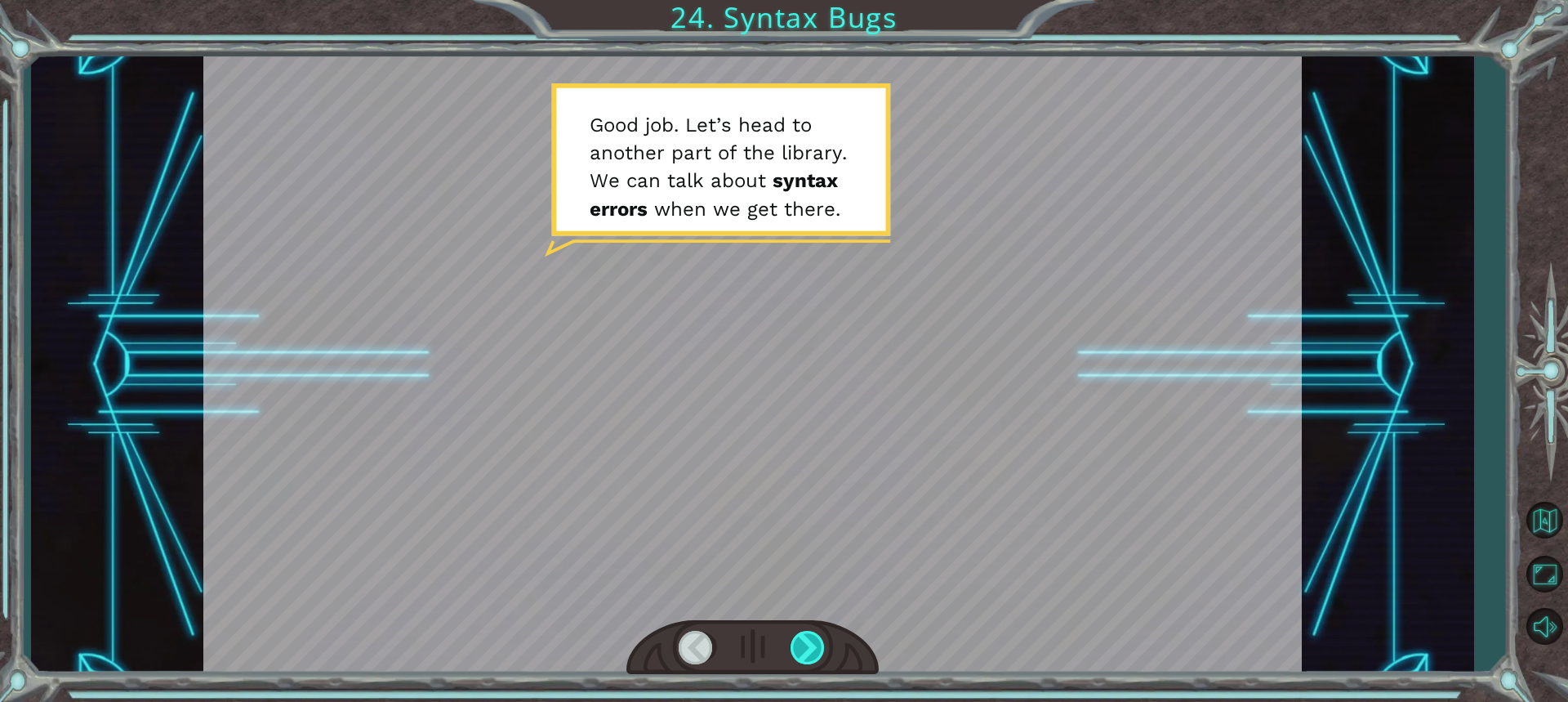
click at [797, 650] on div at bounding box center [808, 648] width 36 height 34
